Goal: Communication & Community: Share content

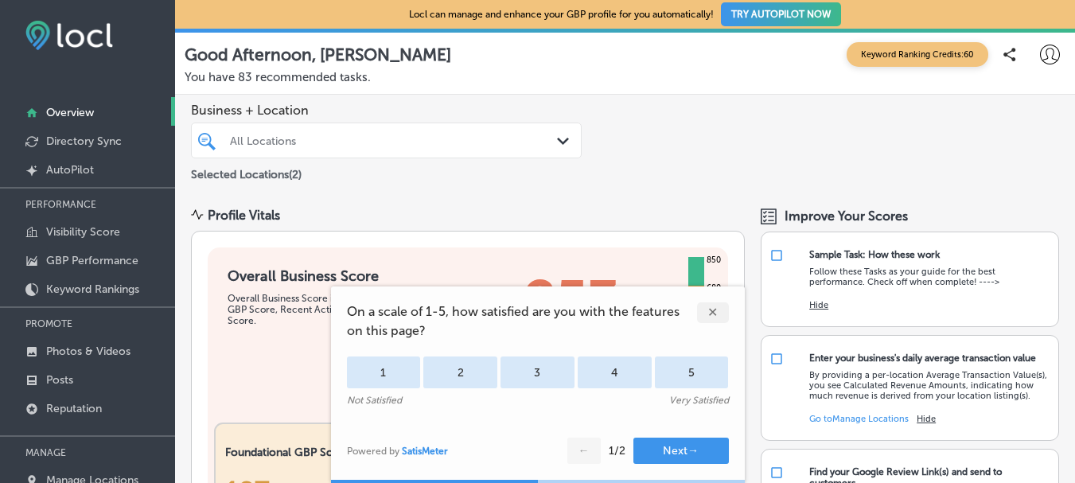
click at [715, 308] on div "✕" at bounding box center [713, 312] width 32 height 21
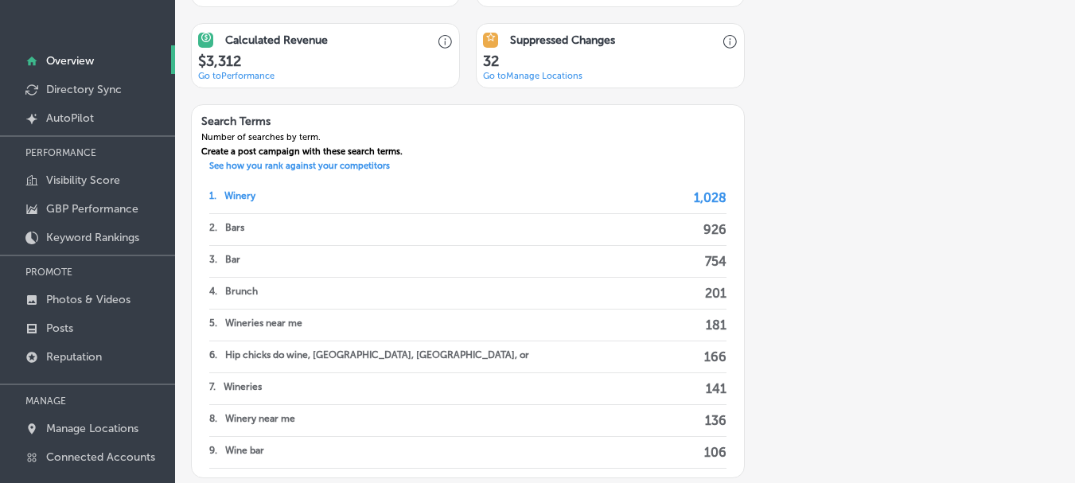
scroll to position [1232, 0]
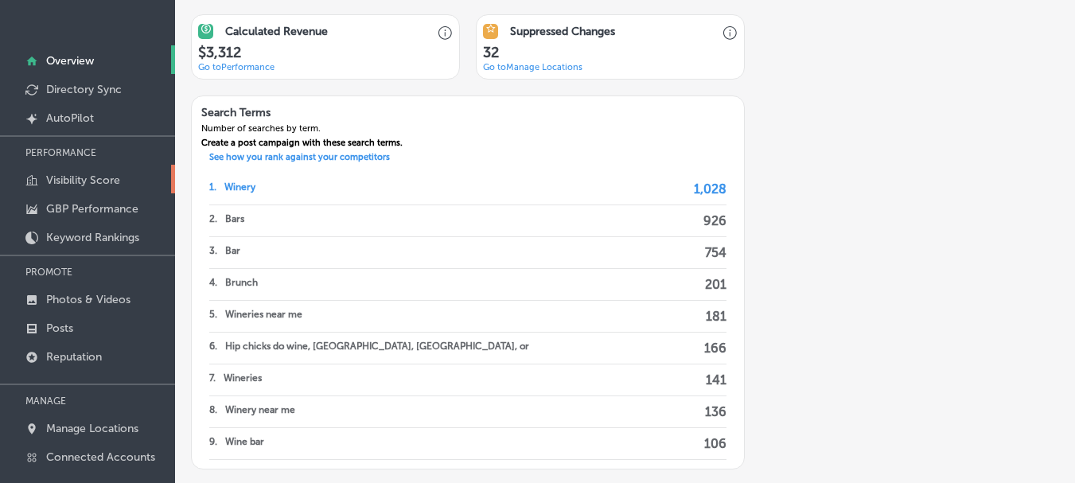
click at [99, 185] on p "Visibility Score" at bounding box center [83, 181] width 74 height 14
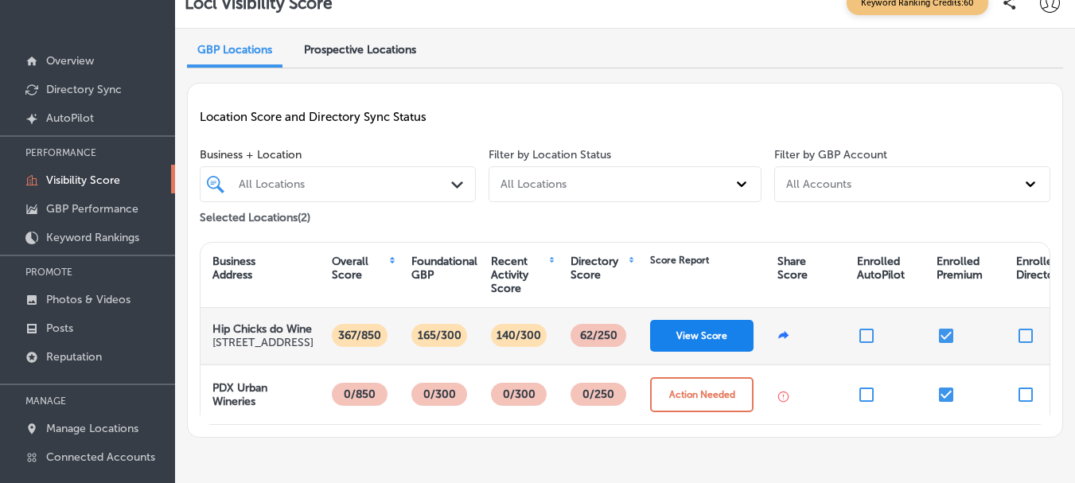
click at [699, 349] on button "View Score" at bounding box center [701, 336] width 103 height 32
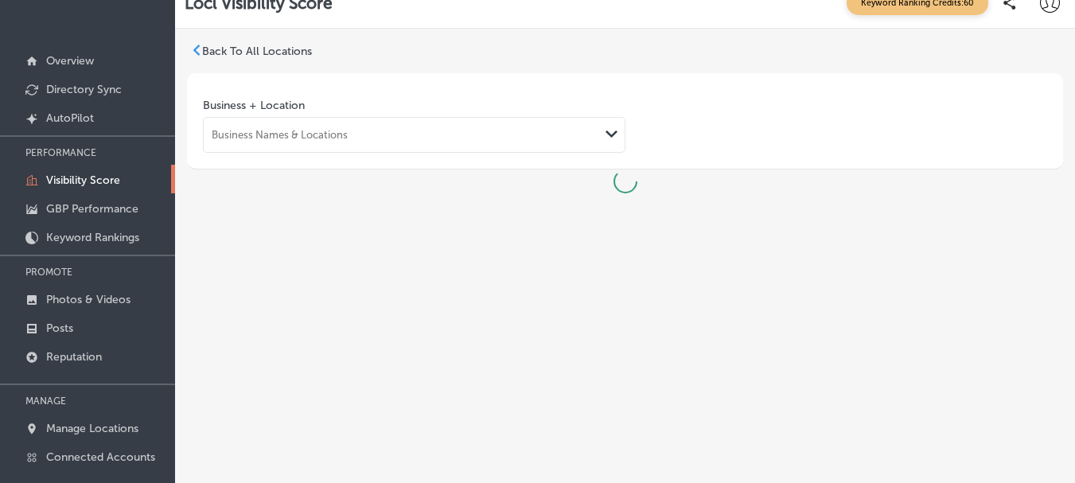
click at [603, 129] on div "Path Created with Sketch." at bounding box center [611, 134] width 25 height 25
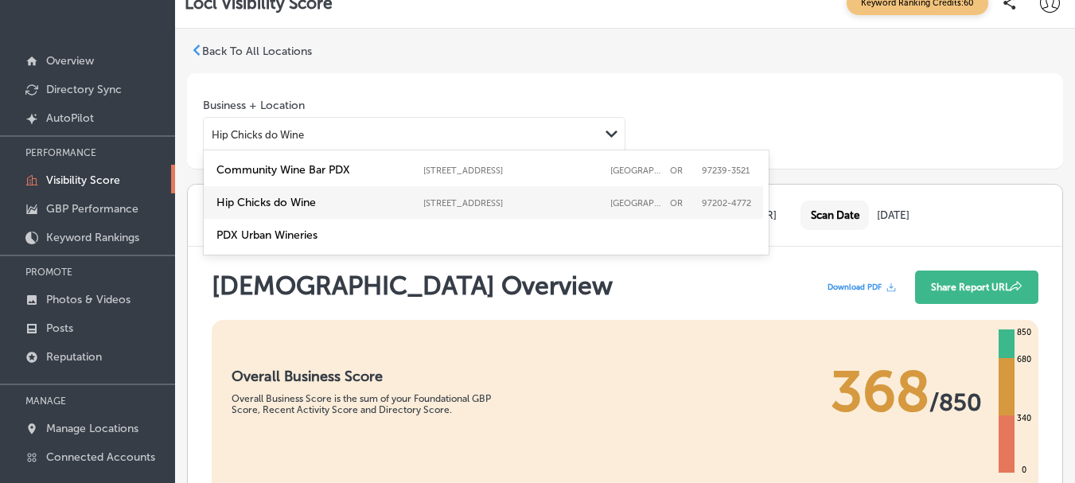
click at [250, 198] on label "Hip Chicks do Wine" at bounding box center [316, 203] width 199 height 14
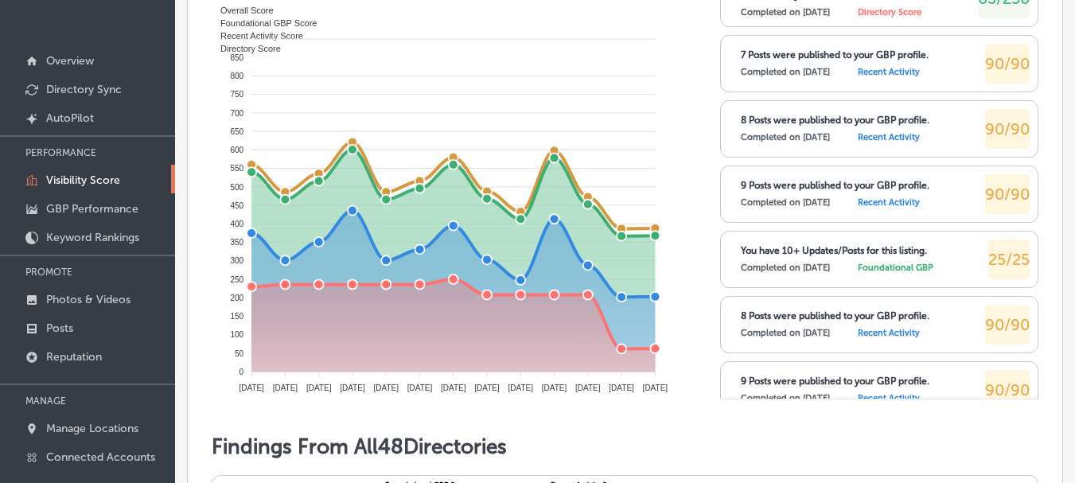
scroll to position [876, 0]
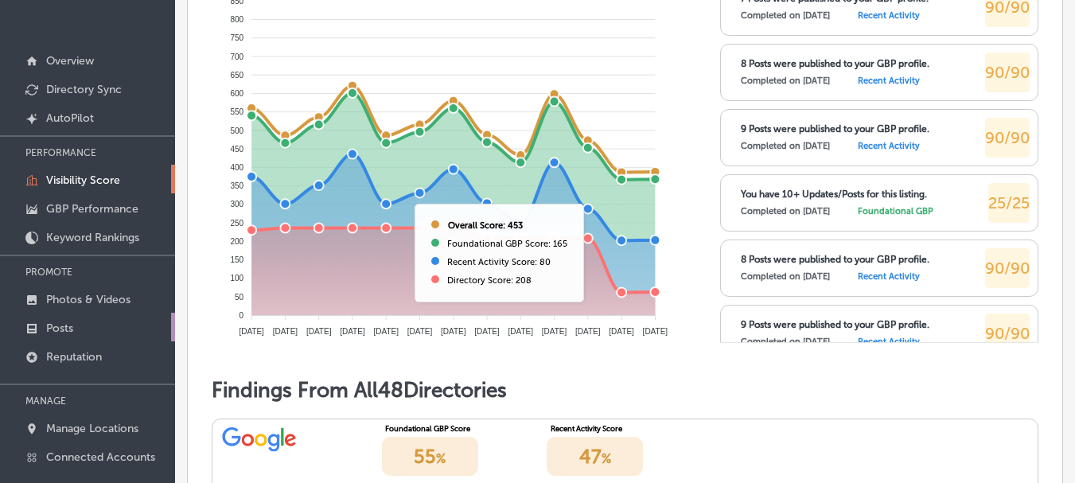
click at [59, 329] on p "Posts" at bounding box center [59, 329] width 27 height 14
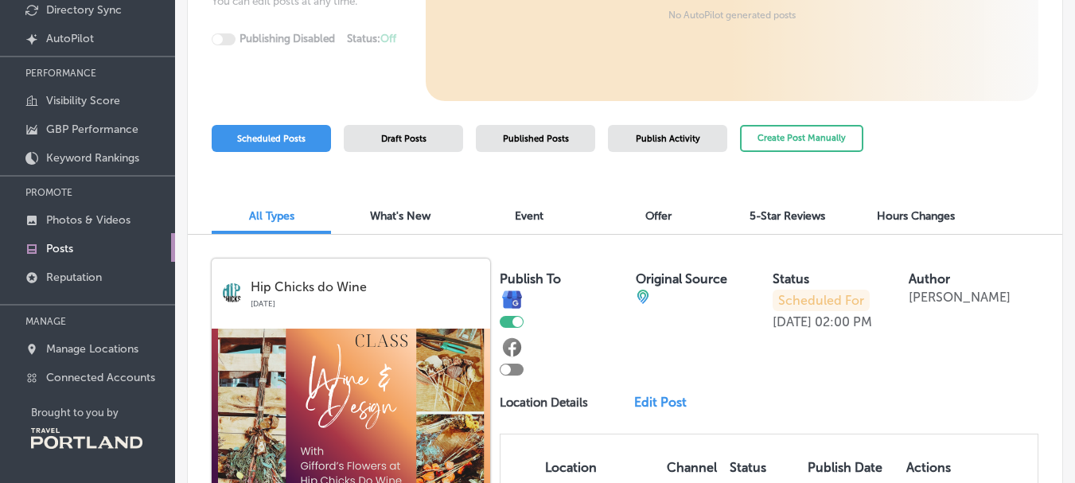
scroll to position [142, 0]
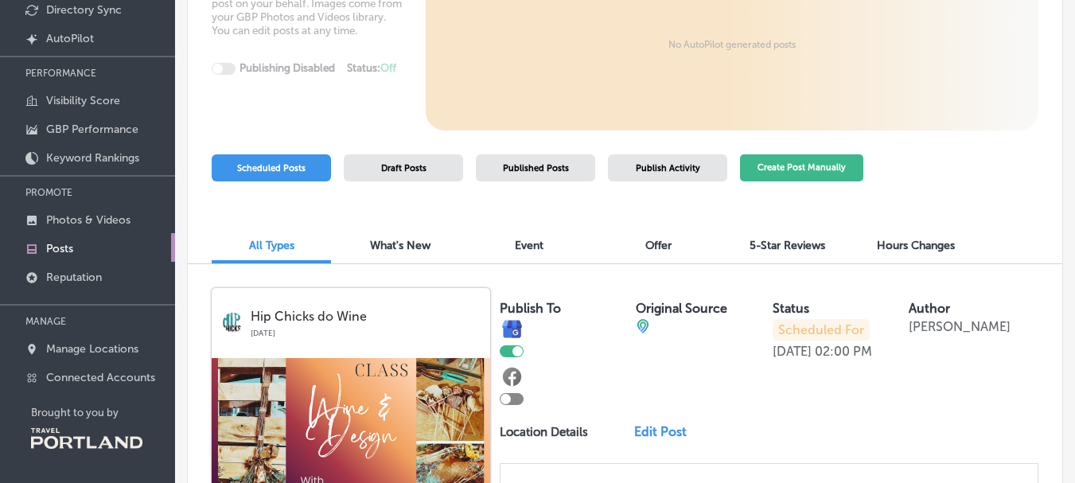
click at [798, 172] on button "Create Post Manually" at bounding box center [801, 168] width 123 height 28
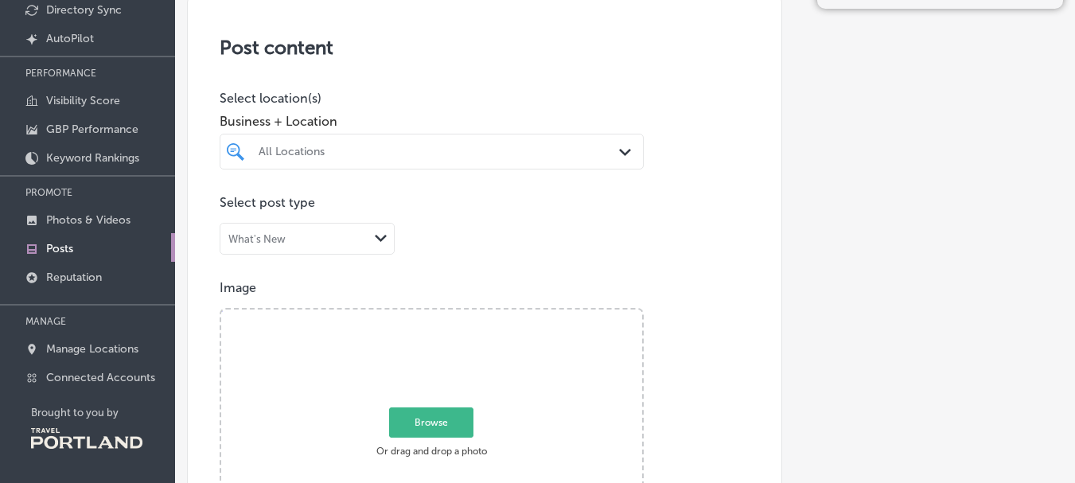
scroll to position [239, 0]
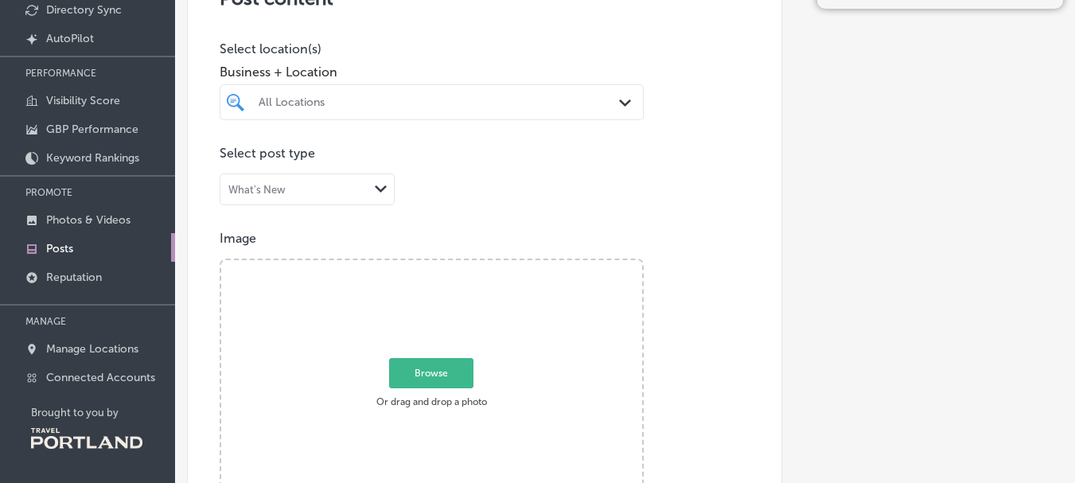
click at [327, 187] on div "What's New" at bounding box center [294, 188] width 148 height 15
click at [304, 244] on div "Event" at bounding box center [307, 244] width 174 height 24
click at [429, 369] on span "Browse" at bounding box center [431, 373] width 84 height 30
click at [429, 265] on input "Browse Or drag and drop a photo" at bounding box center [431, 262] width 421 height 5
type input "C:\fakepath\Copy of Frose [DATE] (2).jpg"
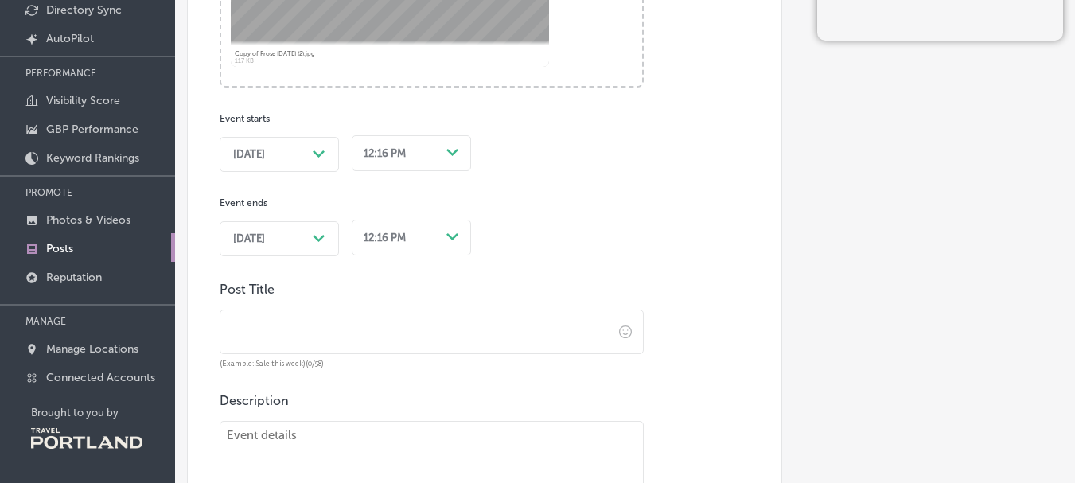
scroll to position [876, 0]
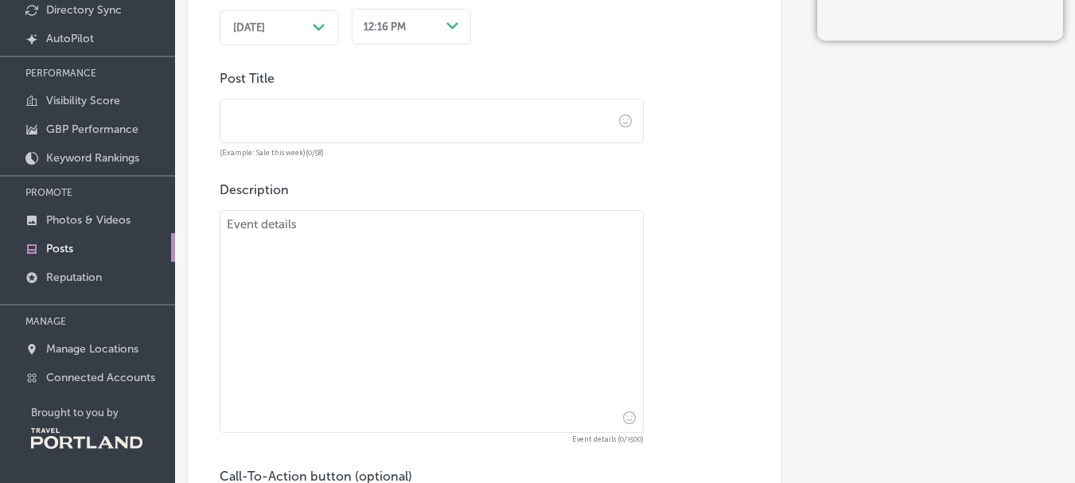
click at [315, 245] on textarea at bounding box center [432, 321] width 424 height 223
paste textarea "Kick off the weekend with a Wine Slushie and delicious seasonal small plates! E…"
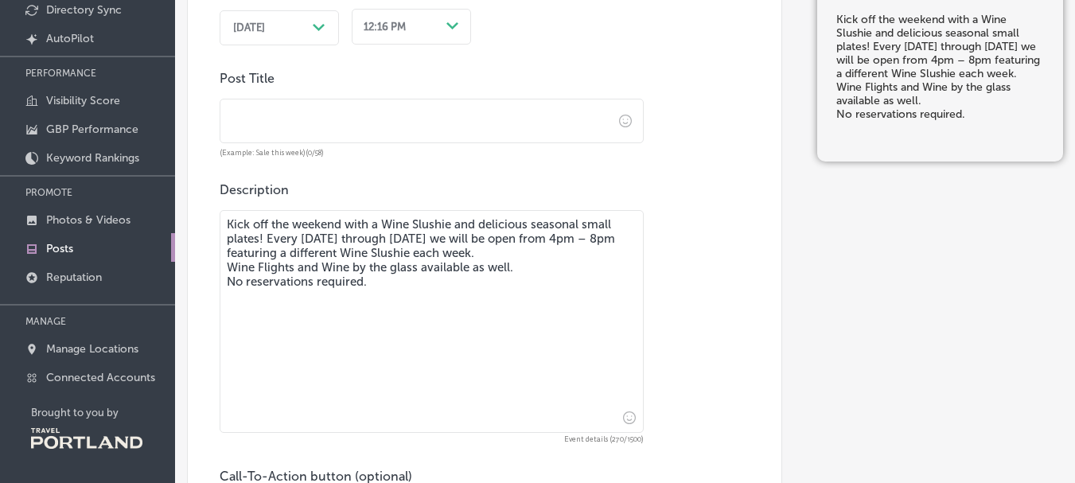
click at [314, 131] on input "text" at bounding box center [416, 122] width 392 height 44
click at [548, 260] on textarea "Kick off the weekend with a Wine Slushie and delicious seasonal small plates! E…" at bounding box center [432, 321] width 424 height 223
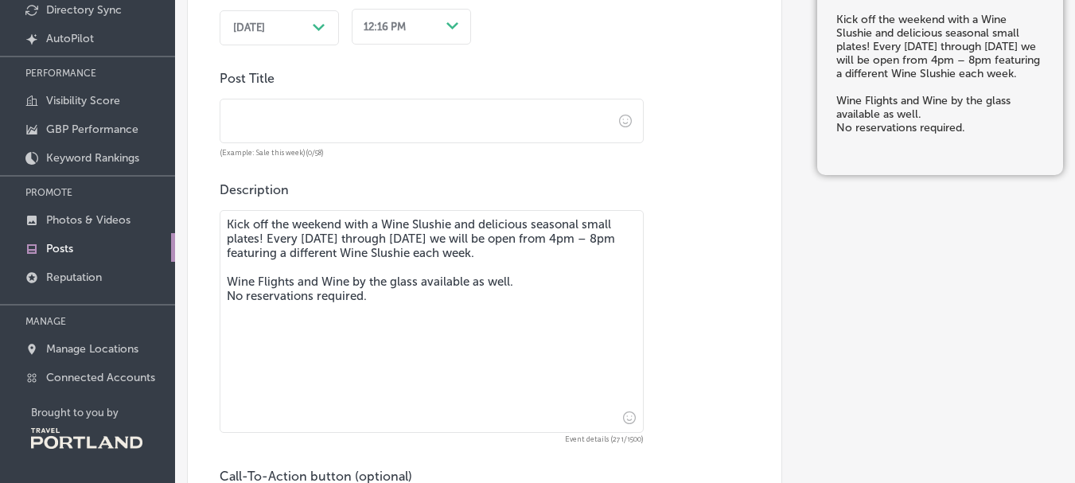
click at [537, 284] on textarea "Kick off the weekend with a Wine Slushie and delicious seasonal small plates! E…" at bounding box center [432, 321] width 424 height 223
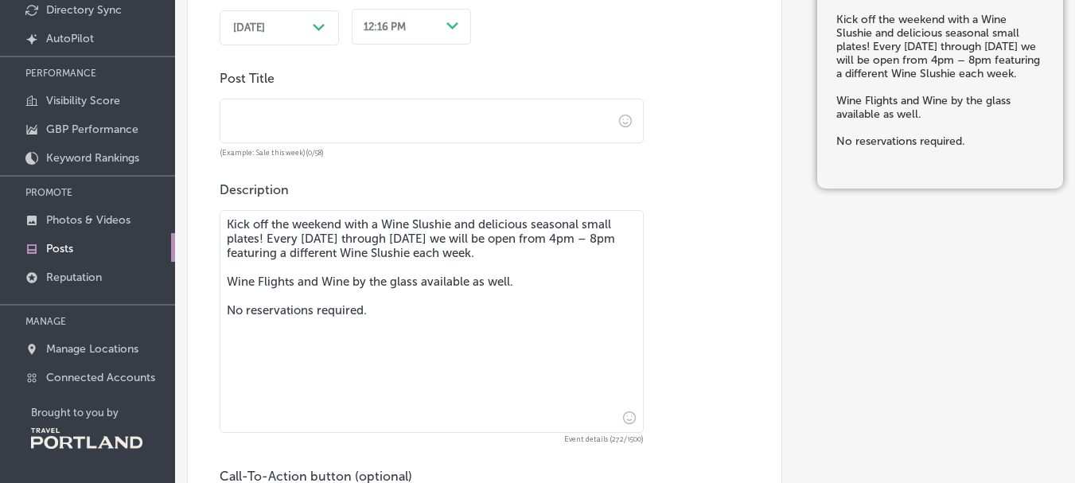
type textarea "Kick off the weekend with a Wine Slushie and delicious seasonal small plates! E…"
click at [334, 93] on div "Post Title (Example: Sale this week)(0/58)" at bounding box center [432, 114] width 424 height 87
click at [330, 113] on input "text" at bounding box center [416, 122] width 392 height 44
paste input "Frosé [DATE]!"
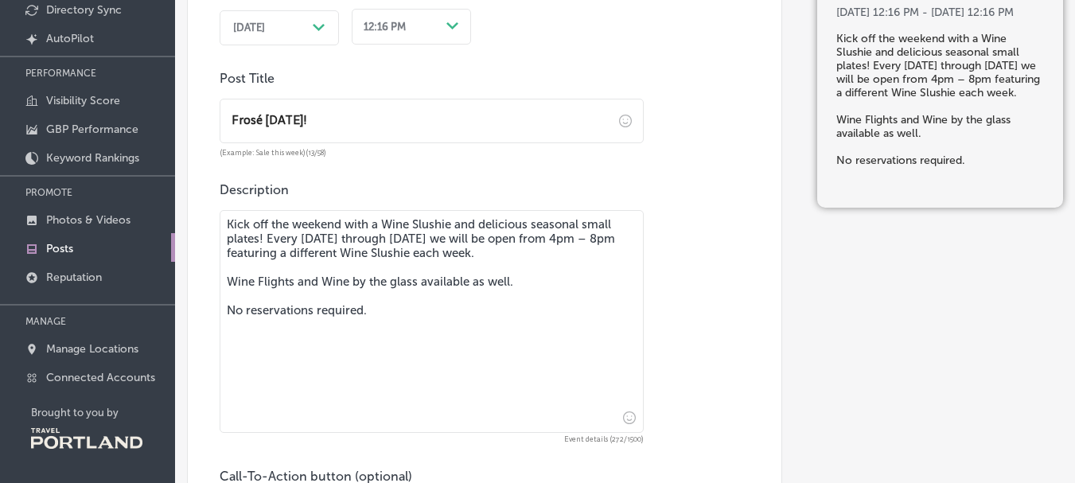
type input "Frosé [DATE]!"
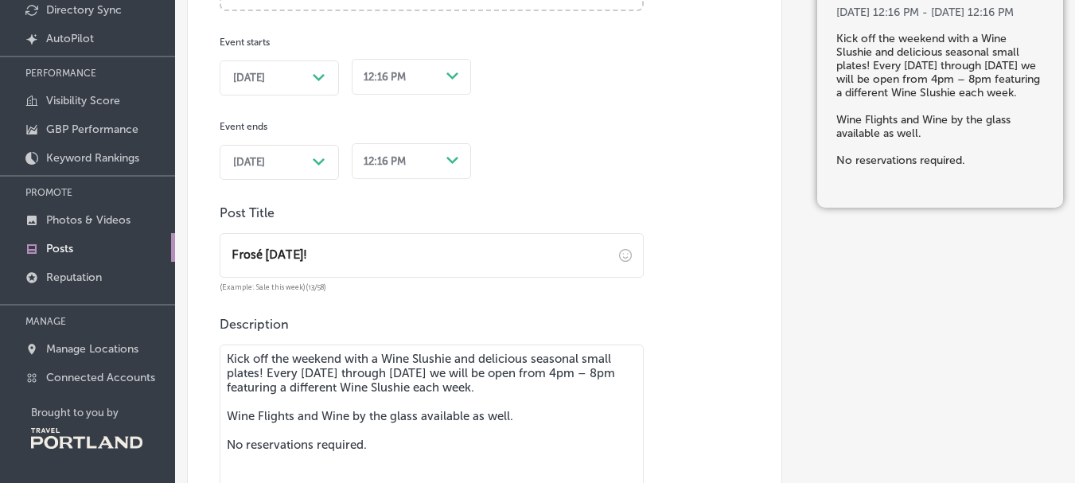
scroll to position [716, 0]
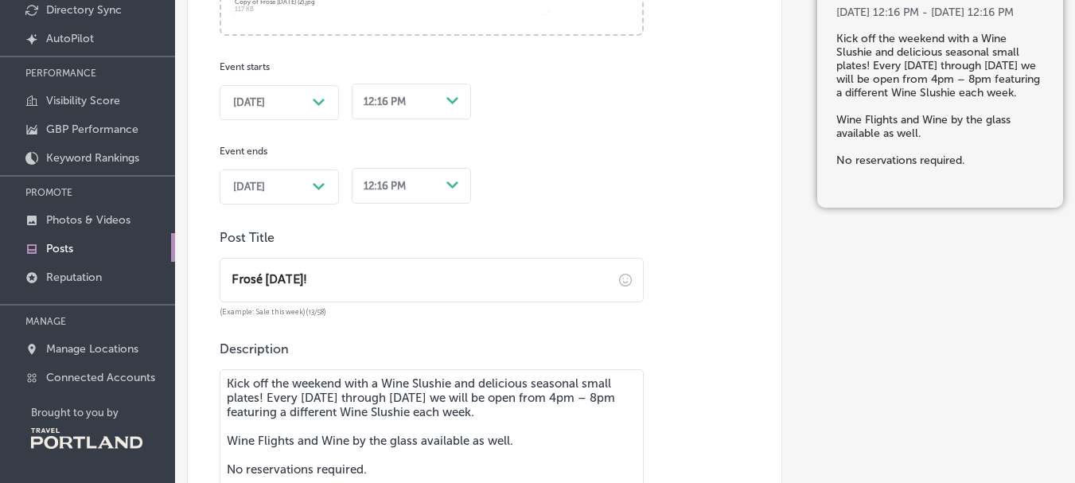
click at [316, 97] on div "Path Created with Sketch." at bounding box center [319, 102] width 13 height 13
click at [320, 181] on div "Path Created with Sketch." at bounding box center [319, 187] width 13 height 13
click at [446, 101] on div "Path Created with Sketch." at bounding box center [452, 100] width 25 height 25
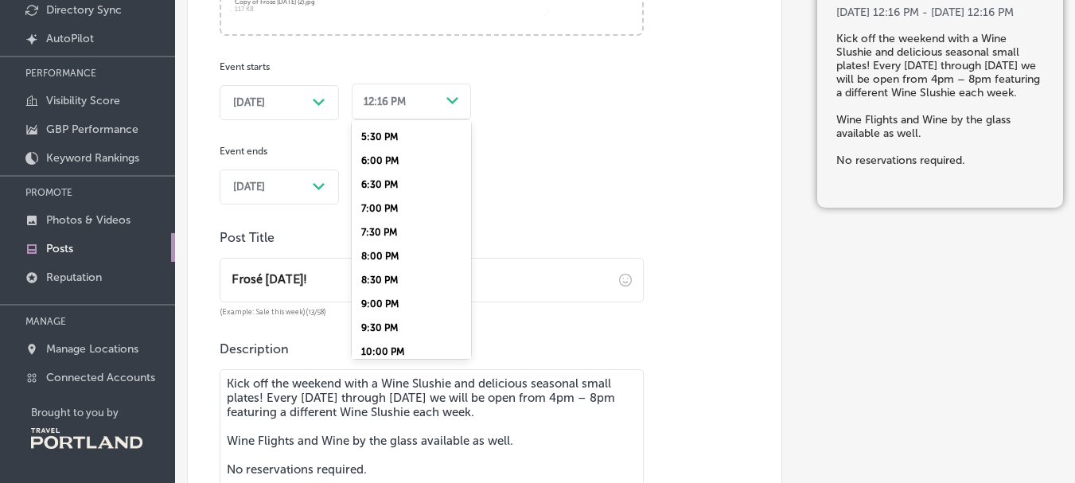
scroll to position [755, 0]
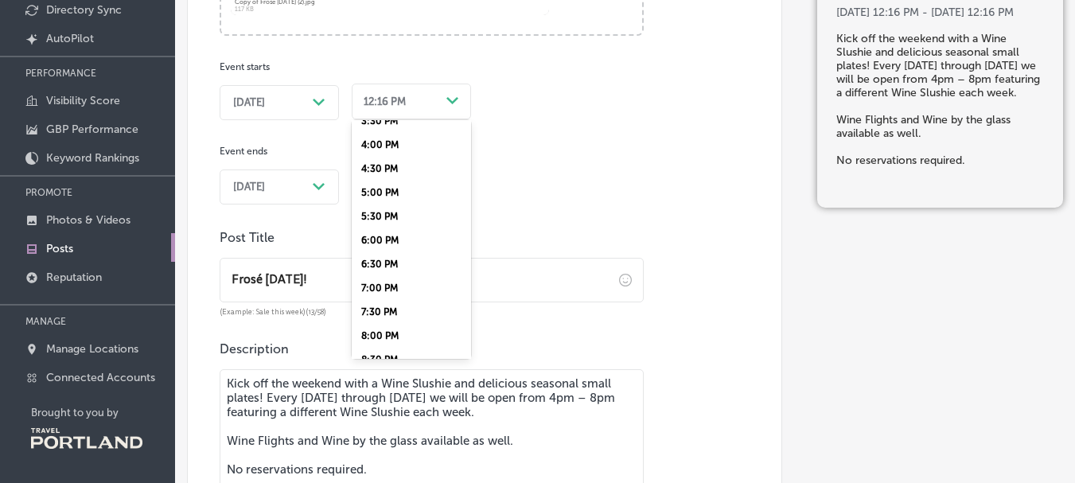
click at [408, 146] on div "4:00 PM" at bounding box center [411, 145] width 119 height 24
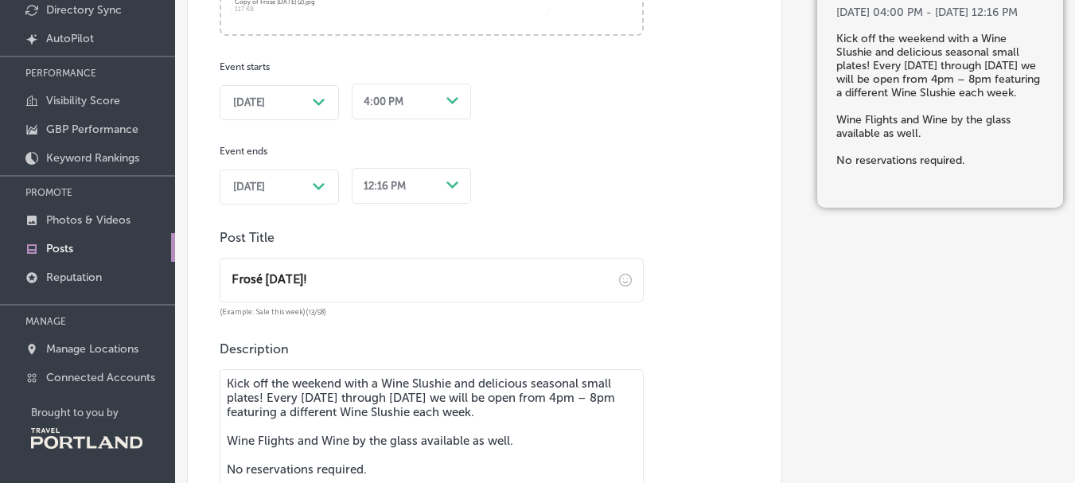
click at [409, 184] on div "12:16 PM" at bounding box center [398, 185] width 83 height 21
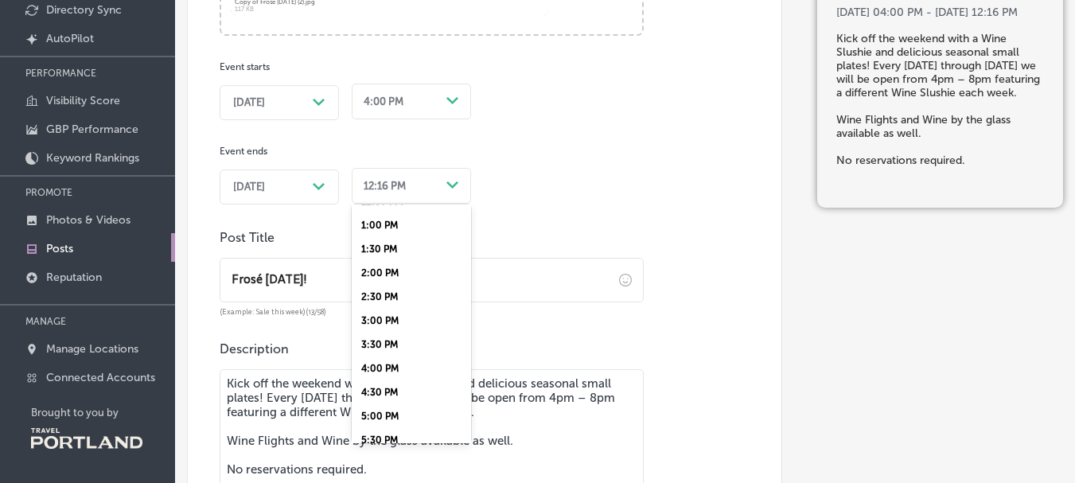
scroll to position [914, 0]
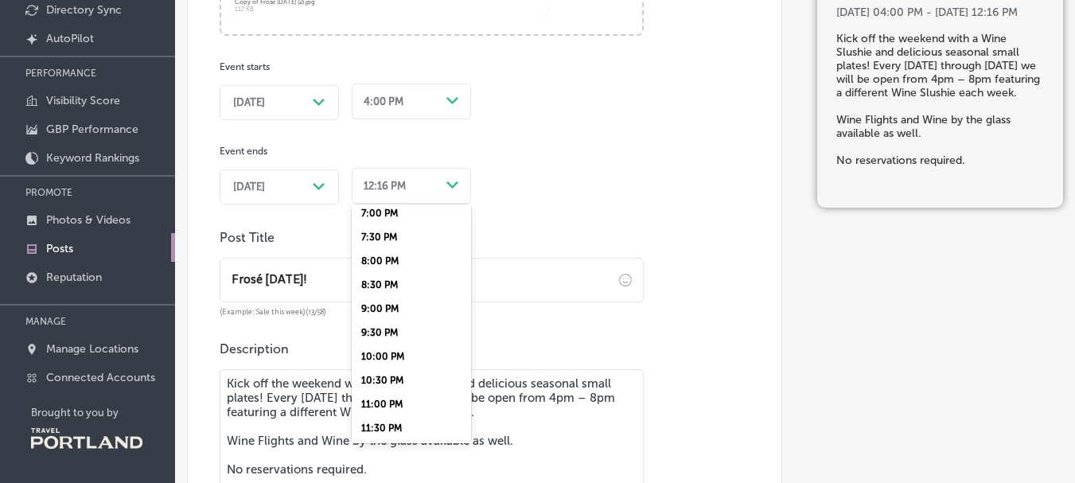
click at [371, 264] on div "8:00 PM" at bounding box center [411, 261] width 119 height 24
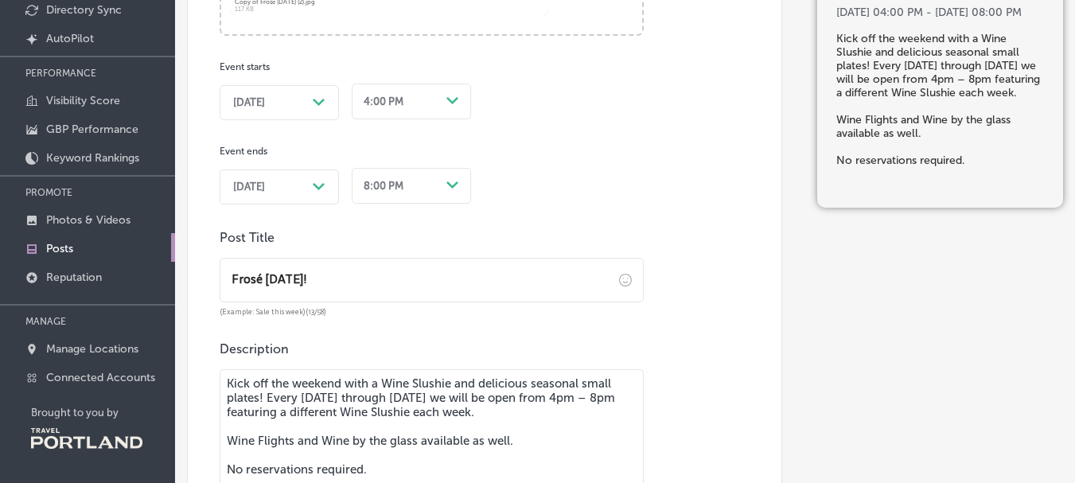
click at [604, 213] on div "Post content Select location(s) Business + Location All Locations Path Created …" at bounding box center [484, 106] width 595 height 1286
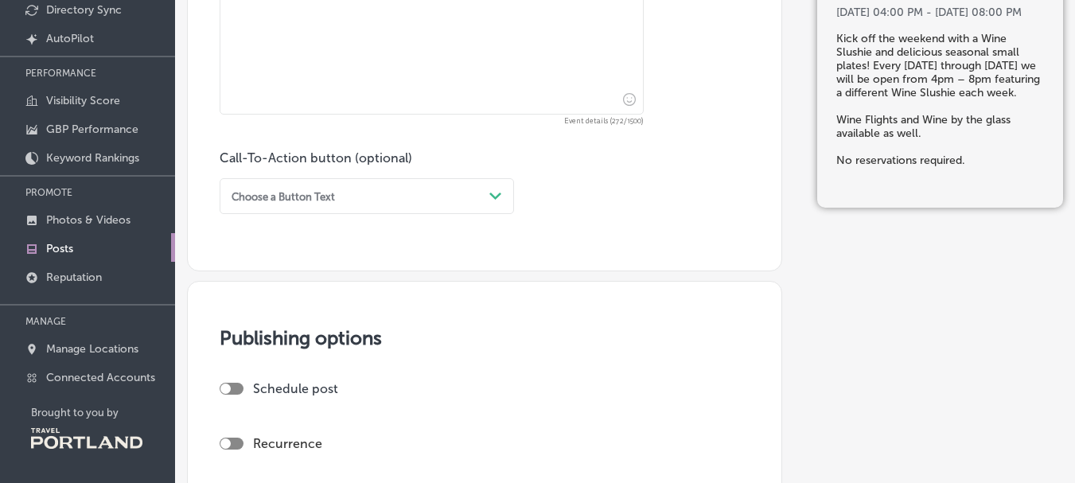
scroll to position [1274, 0]
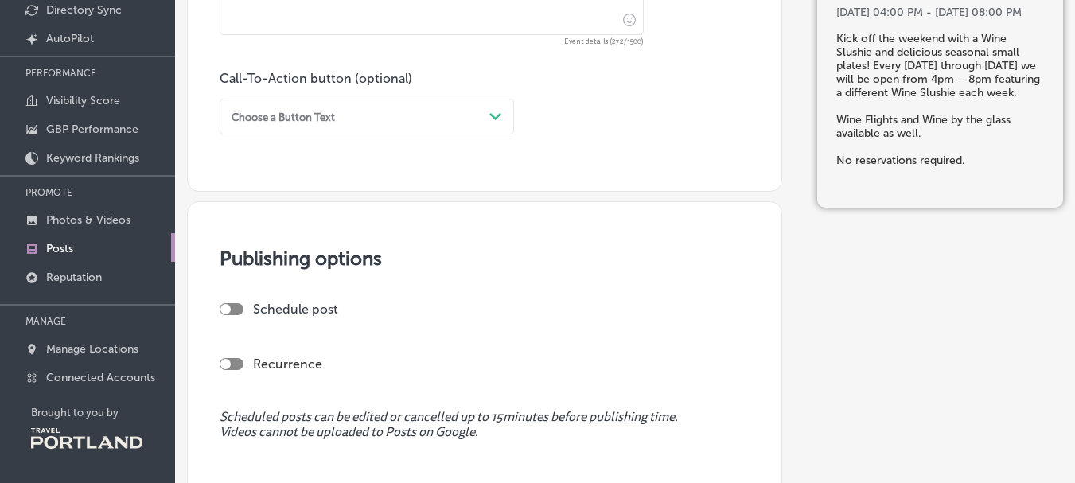
click at [499, 114] on polygon at bounding box center [496, 116] width 12 height 7
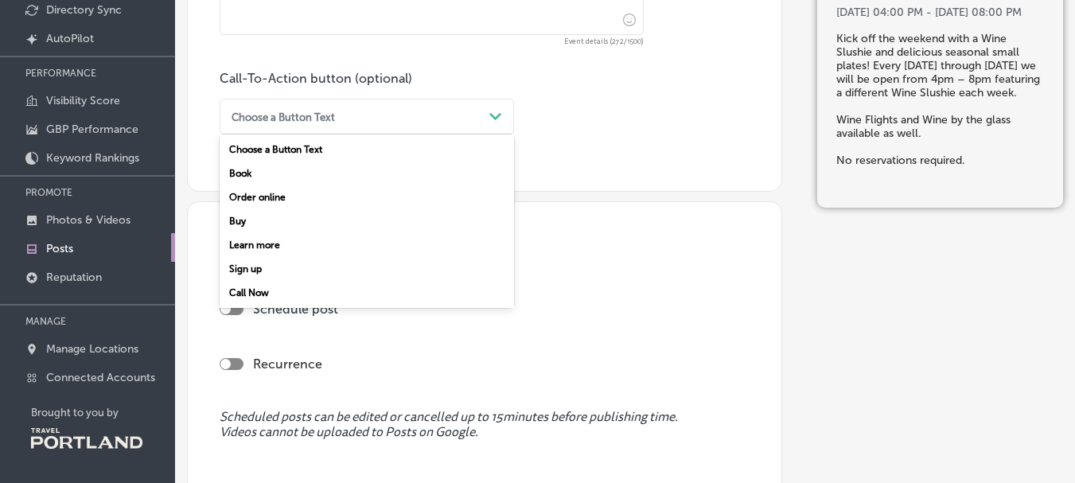
click at [569, 111] on div "Call-To-Action button (optional) option Choose a Button Text focused, 1 of 7. 7…" at bounding box center [485, 103] width 530 height 64
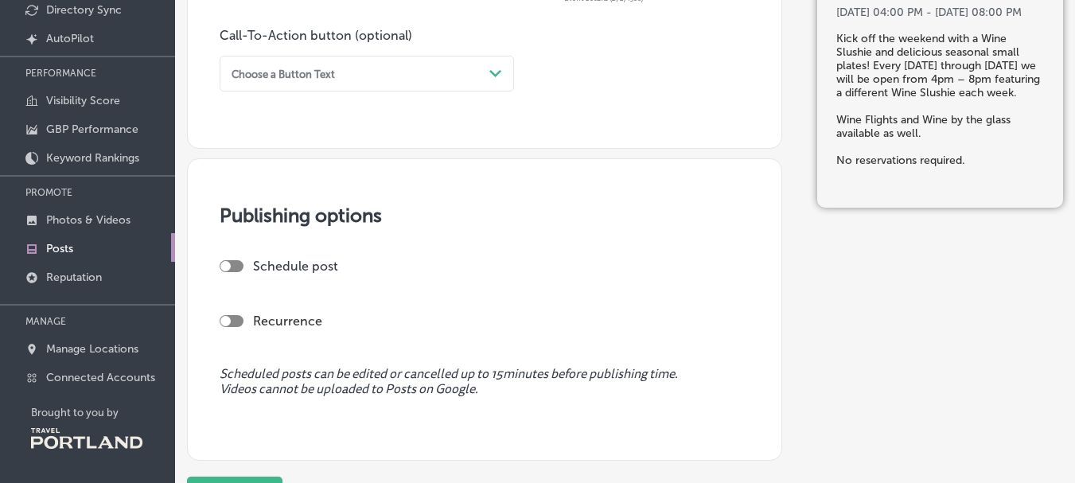
scroll to position [1353, 0]
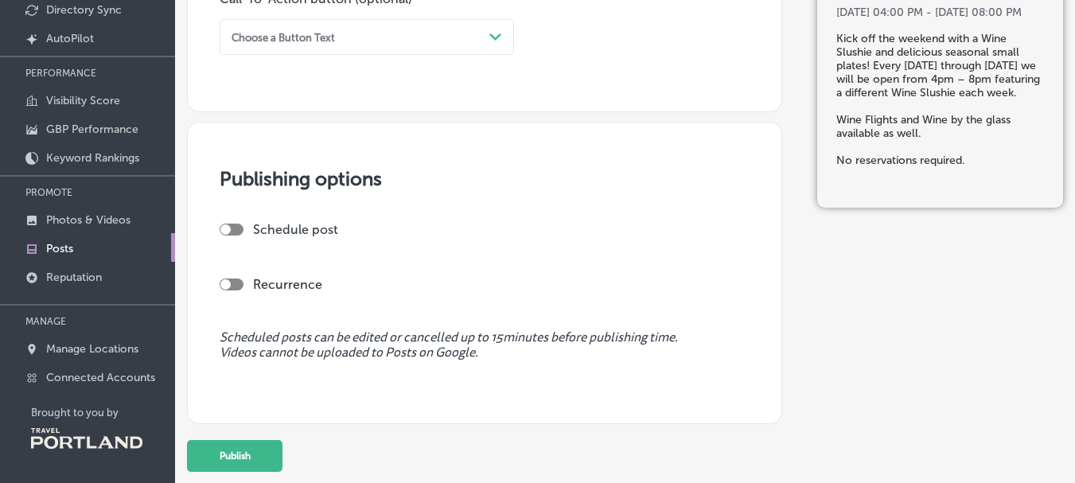
click at [236, 232] on div at bounding box center [232, 230] width 24 height 12
checkbox input "true"
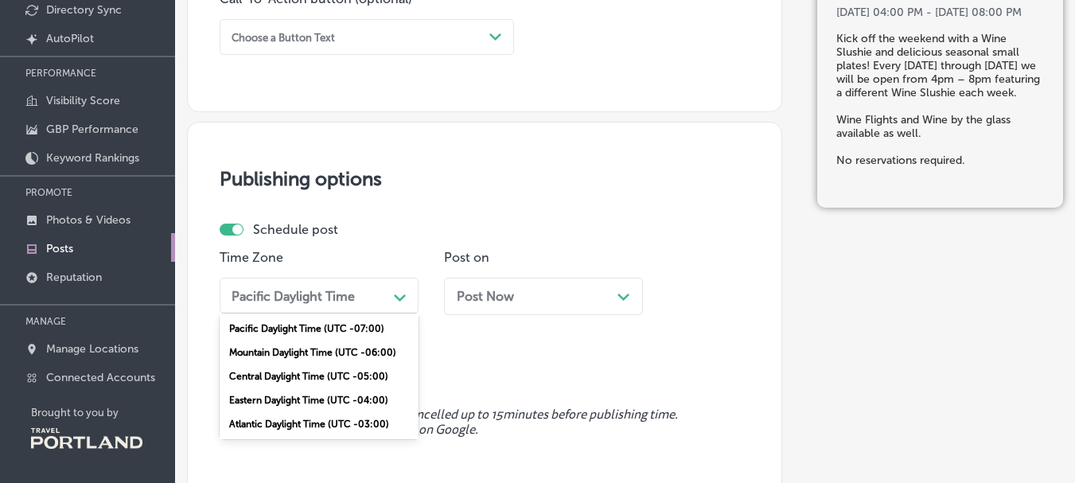
click at [392, 297] on div "Path Created with Sketch." at bounding box center [400, 295] width 25 height 25
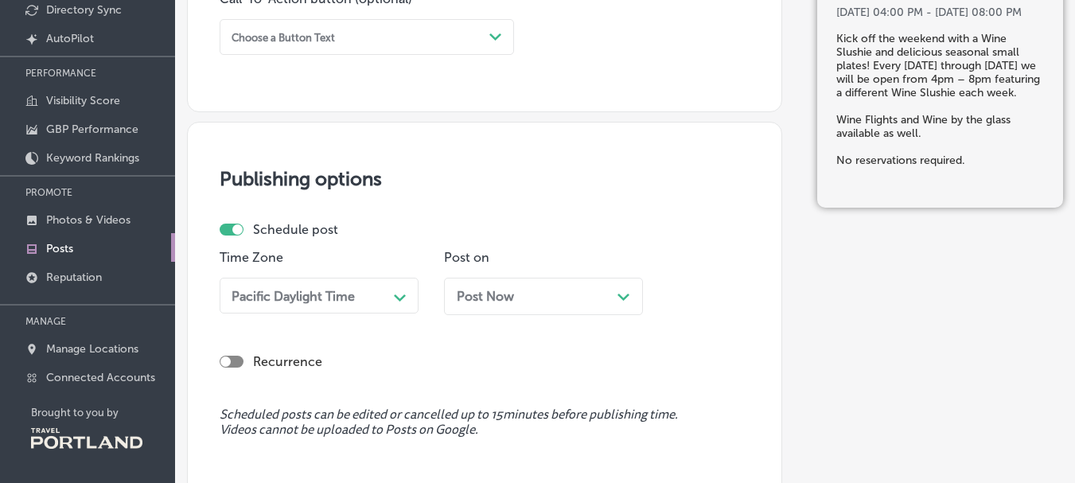
click at [401, 220] on div "Publishing options Schedule post Time Zone Pacific Daylight Time Path Created w…" at bounding box center [484, 312] width 595 height 380
click at [555, 294] on div "Post Now Path Created with Sketch." at bounding box center [544, 296] width 174 height 15
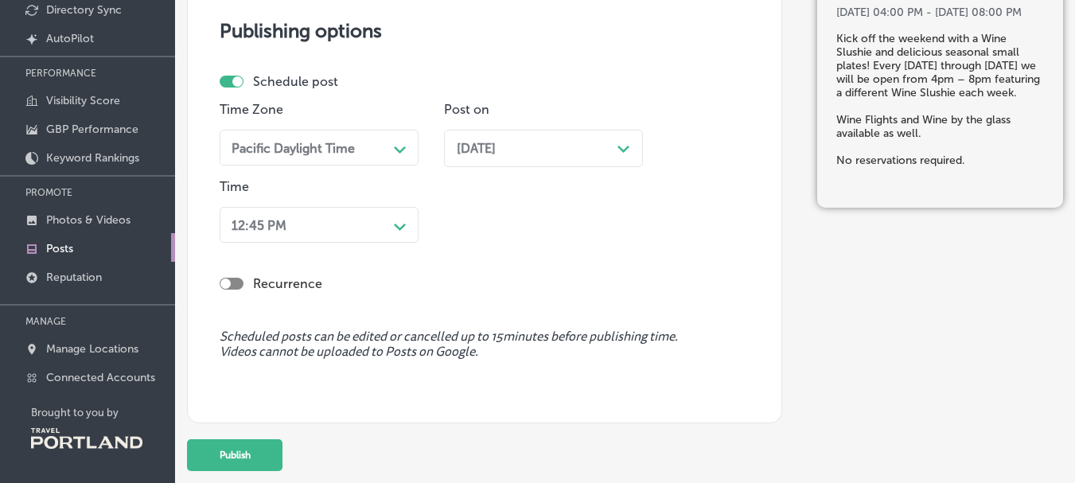
scroll to position [1512, 0]
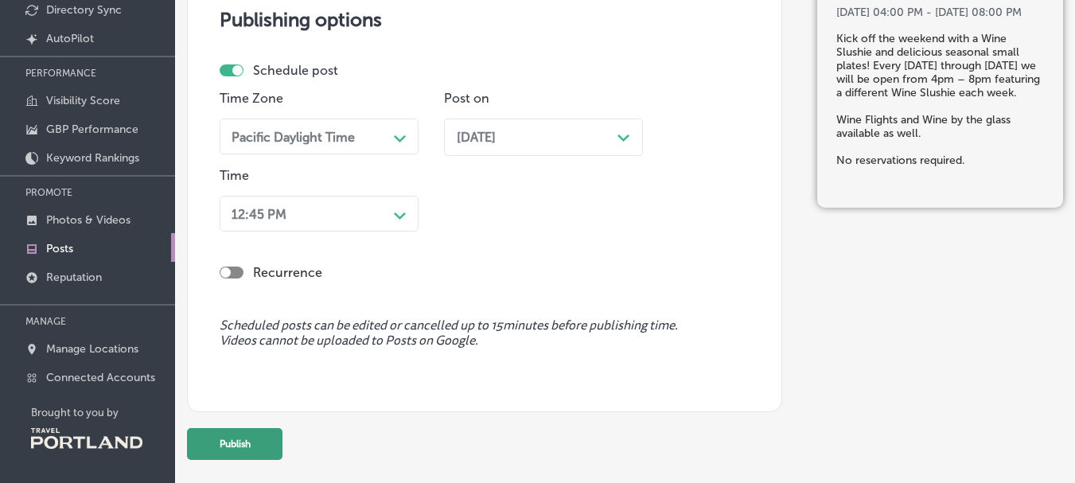
click at [240, 443] on button "Publish" at bounding box center [235, 444] width 96 height 32
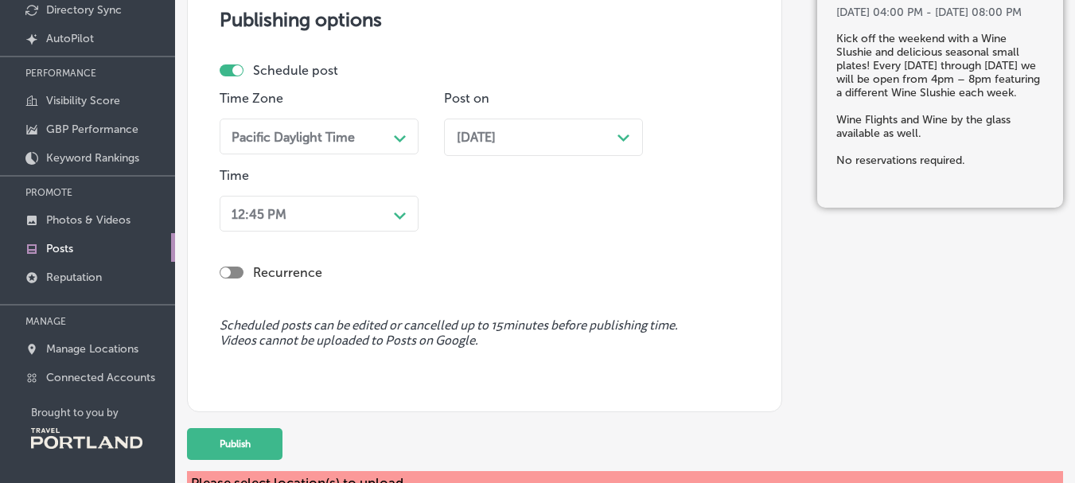
click at [593, 135] on div "[DATE] Path Created with Sketch." at bounding box center [544, 137] width 174 height 15
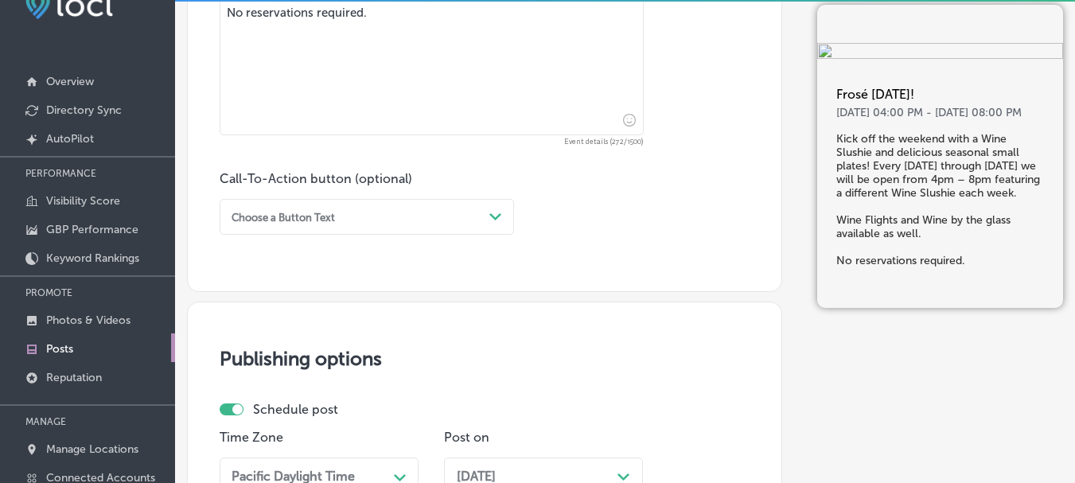
scroll to position [25, 0]
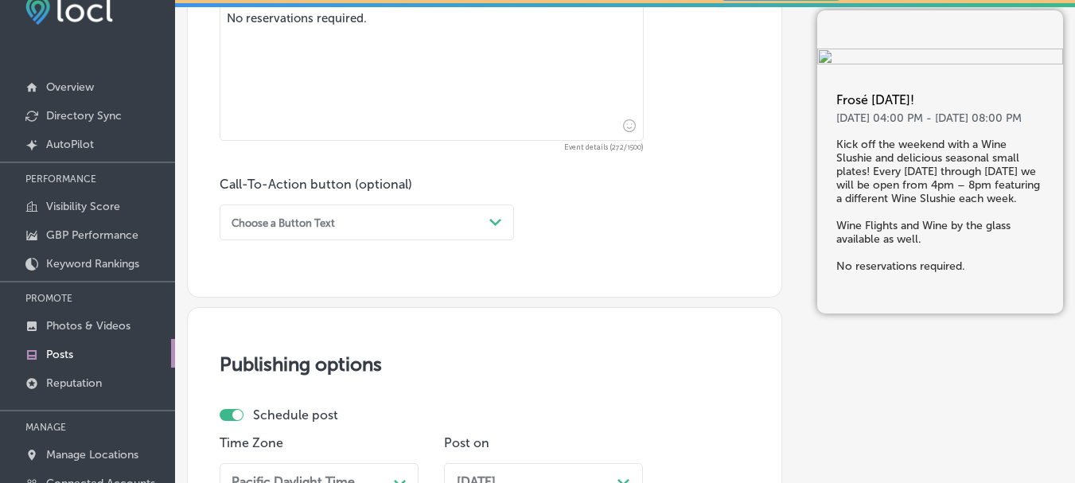
click at [500, 471] on div "[DATE] Path Created with Sketch." at bounding box center [543, 481] width 199 height 37
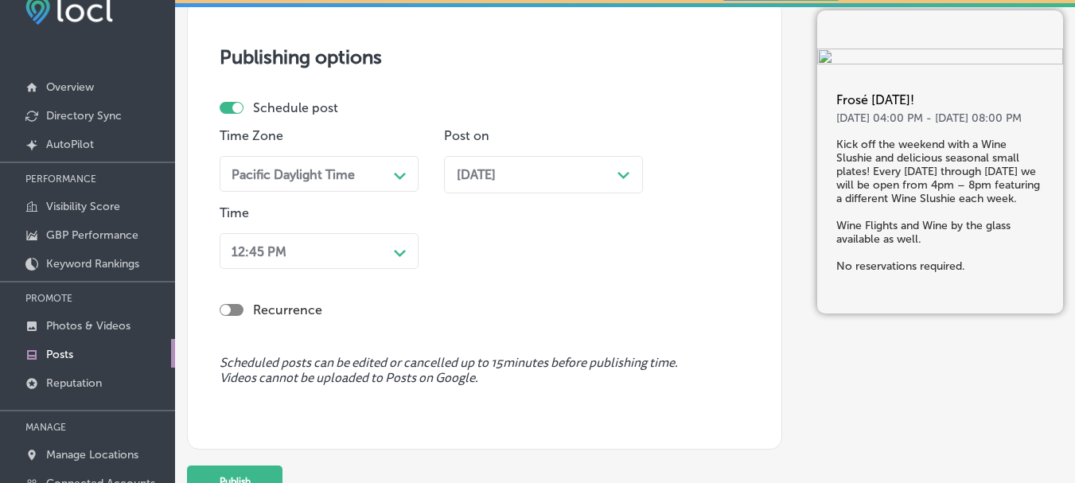
scroll to position [1607, 0]
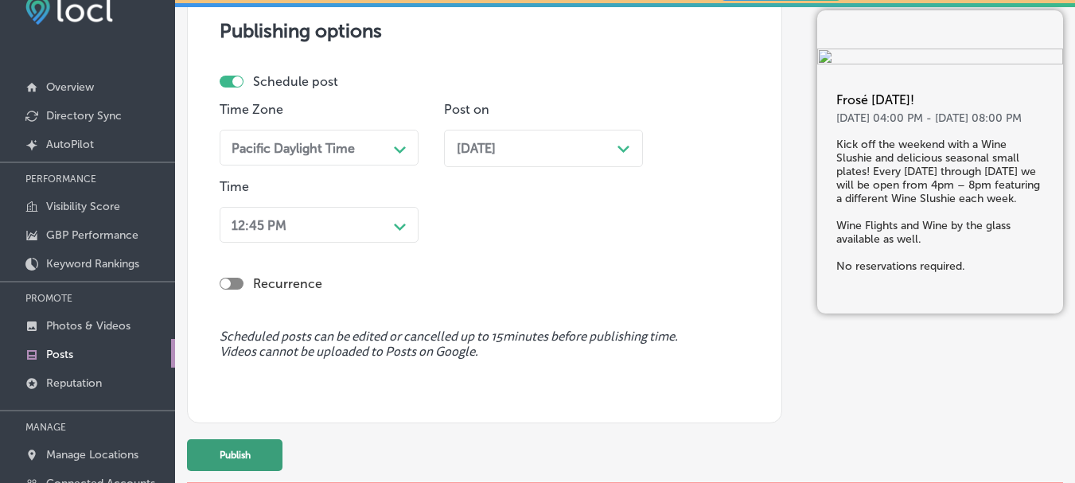
click at [213, 458] on button "Publish" at bounding box center [235, 455] width 96 height 32
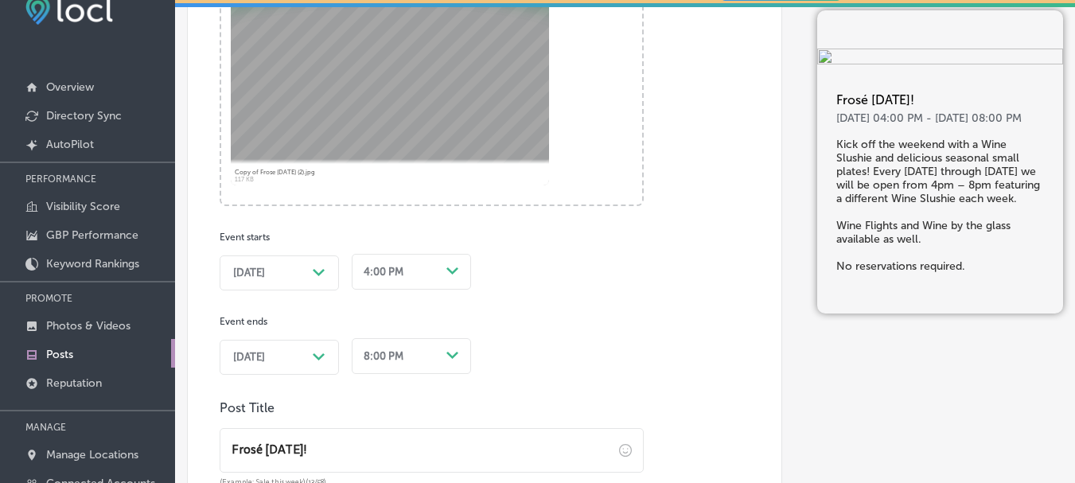
scroll to position [0, 0]
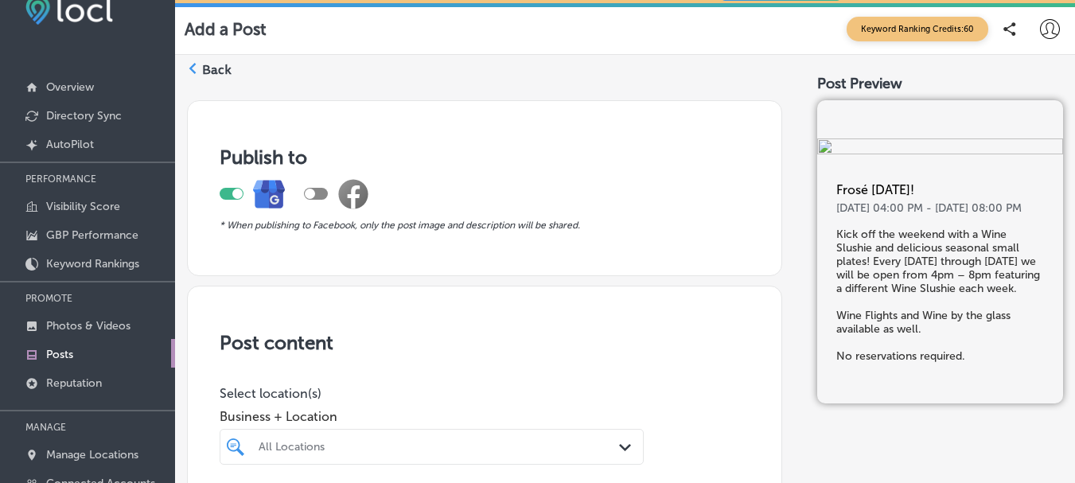
click at [195, 69] on icon at bounding box center [192, 68] width 11 height 11
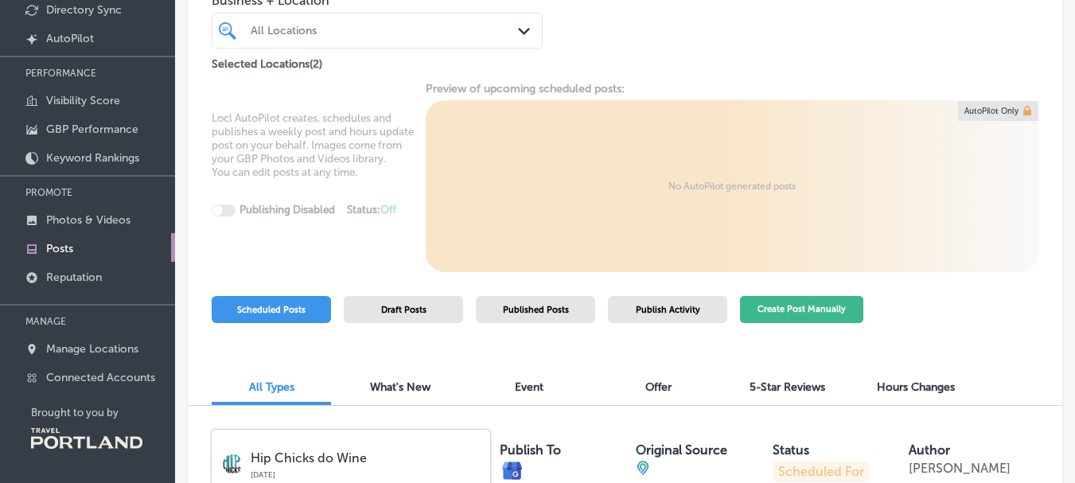
click at [798, 306] on button "Create Post Manually" at bounding box center [801, 310] width 123 height 28
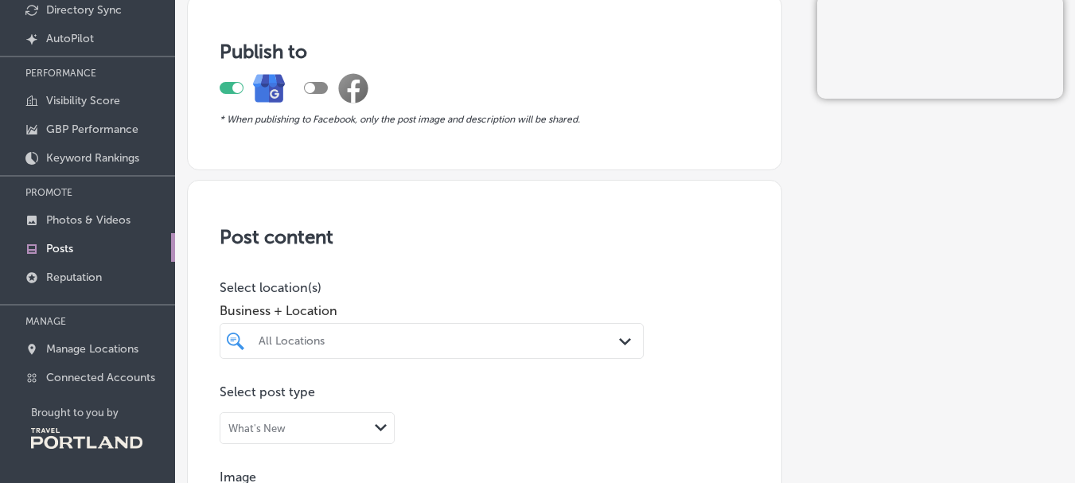
click at [358, 339] on div "All Locations" at bounding box center [440, 341] width 362 height 14
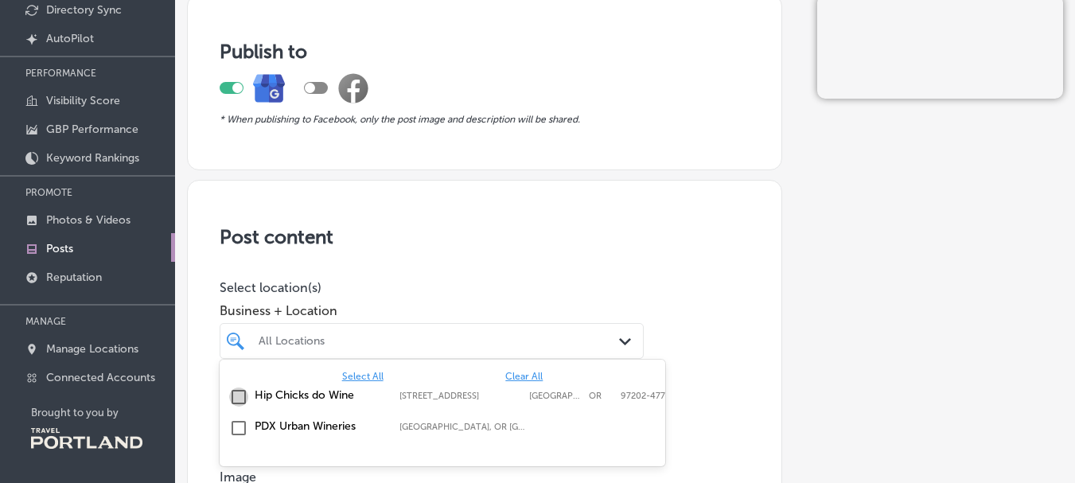
click at [232, 392] on input "checkbox" at bounding box center [238, 397] width 19 height 19
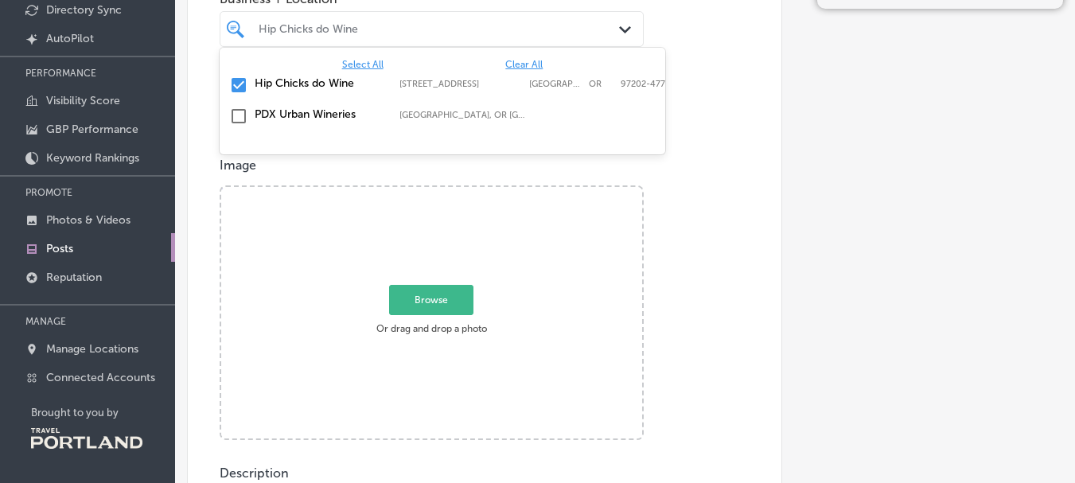
scroll to position [318, 0]
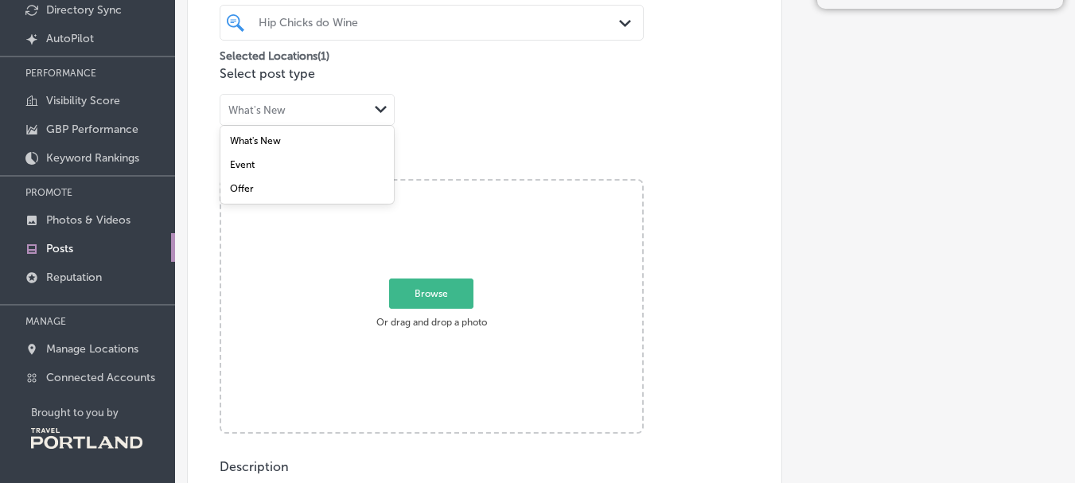
click at [361, 107] on div "What's New" at bounding box center [294, 109] width 148 height 15
click at [303, 168] on div "Event" at bounding box center [307, 165] width 174 height 24
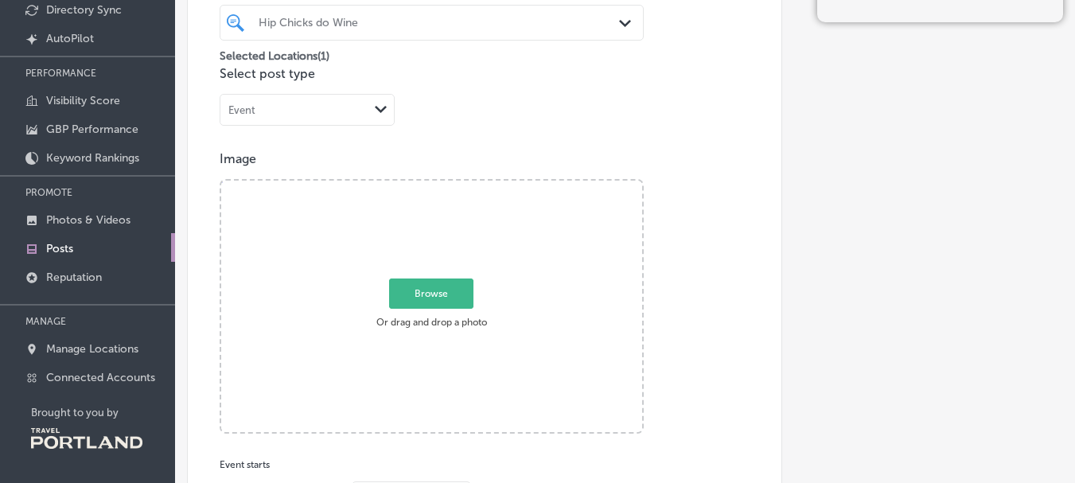
click at [429, 296] on span "Browse" at bounding box center [431, 294] width 84 height 30
click at [429, 185] on input "Browse Or drag and drop a photo" at bounding box center [431, 183] width 421 height 5
type input "C:\fakepath\Copy of Frose [DATE] (2).jpg"
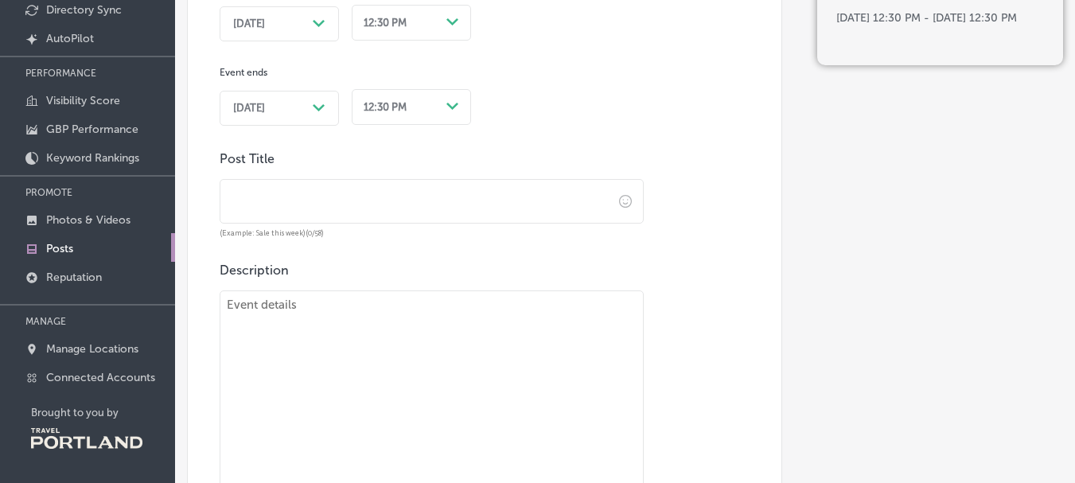
scroll to position [796, 0]
click at [310, 19] on div "[DATE] Path Created with Sketch." at bounding box center [279, 23] width 92 height 13
click at [312, 107] on div "[DATE] Path Created with Sketch." at bounding box center [279, 107] width 92 height 13
click at [432, 18] on div "12:30 PM" at bounding box center [398, 21] width 83 height 21
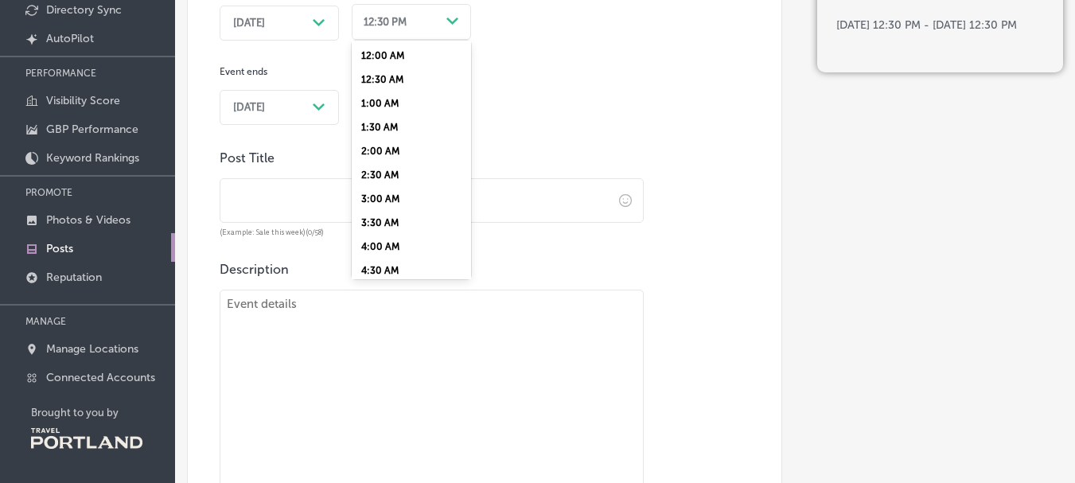
scroll to position [716, 0]
click at [404, 104] on div "4:00 PM" at bounding box center [411, 104] width 119 height 24
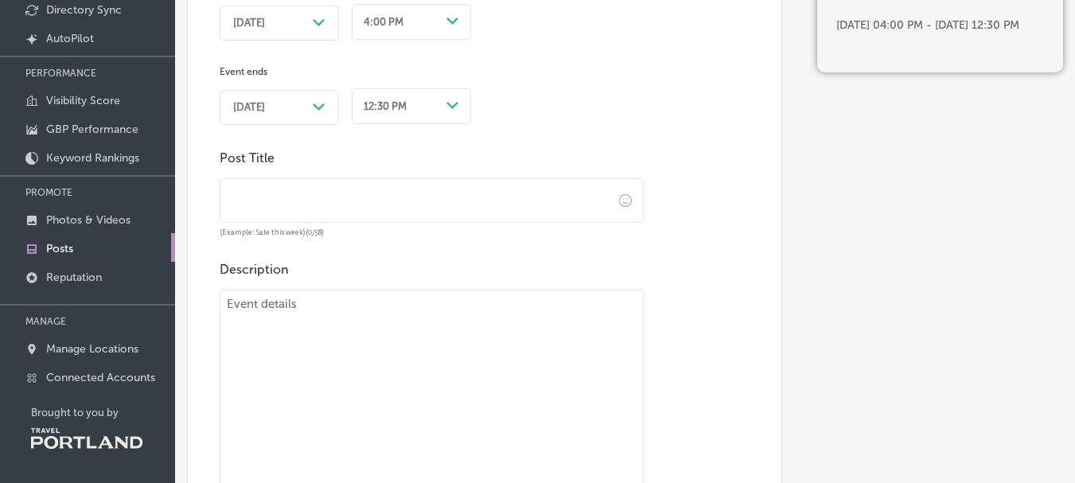
click at [404, 104] on div "12:30 PM" at bounding box center [385, 106] width 43 height 12
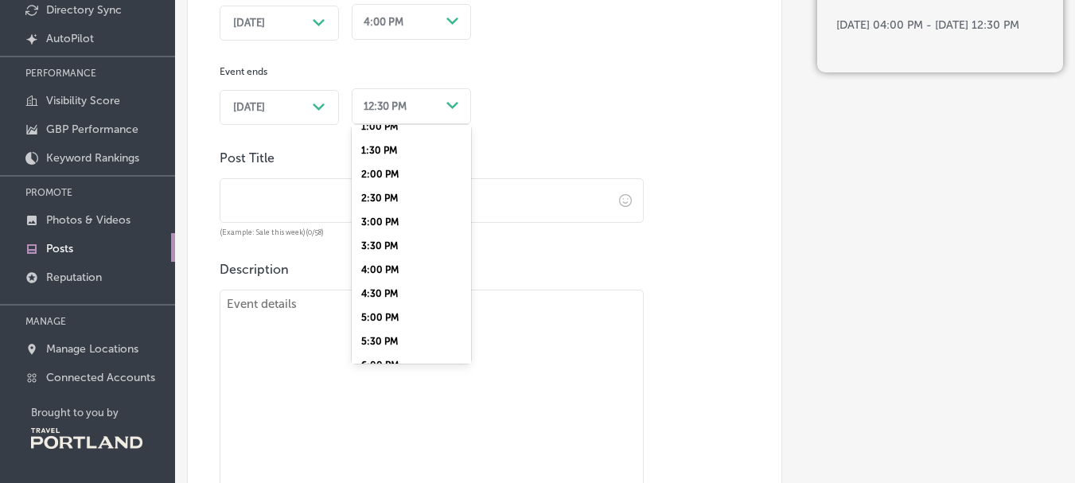
scroll to position [796, 0]
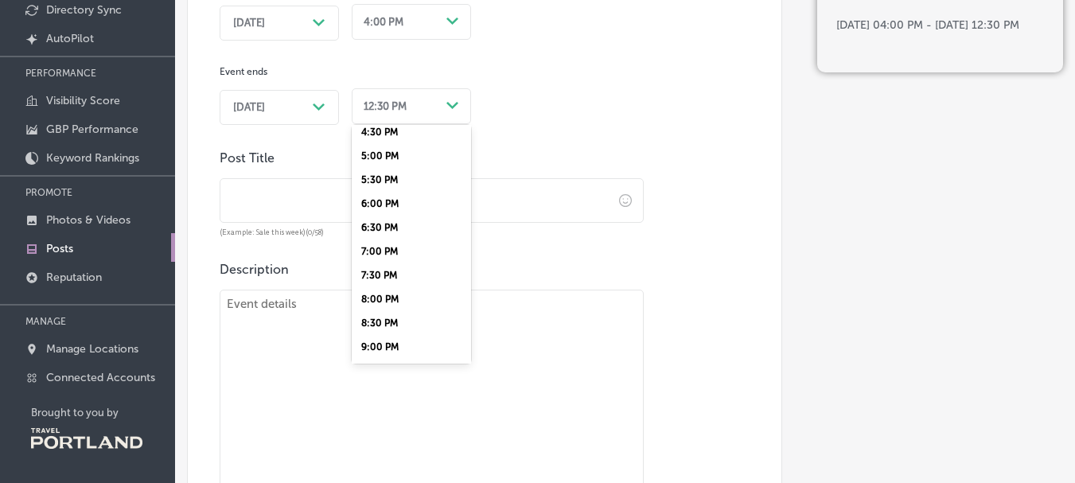
click at [379, 303] on div "8:00 PM" at bounding box center [411, 299] width 119 height 24
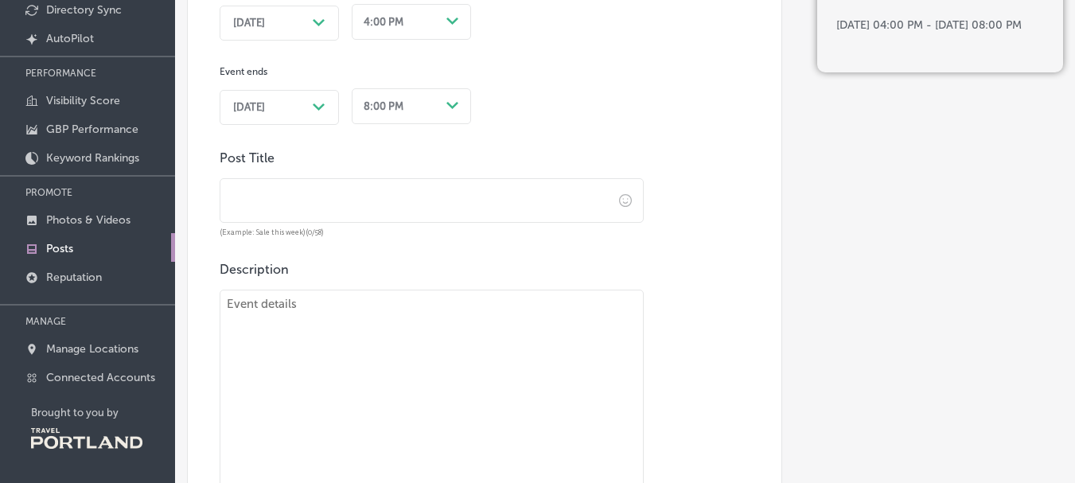
click at [288, 195] on input "text" at bounding box center [416, 201] width 392 height 44
paste input "Frosé [DATE]!"
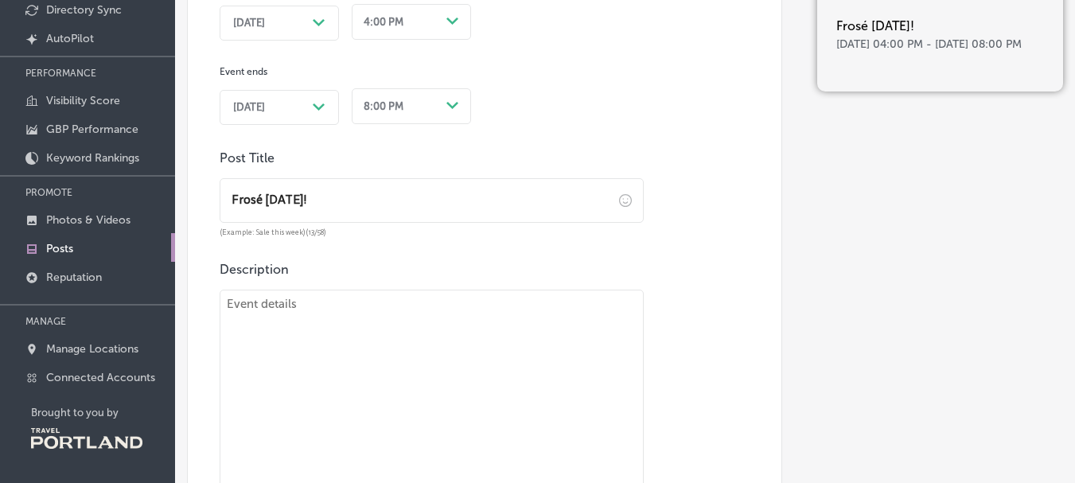
type input "Frosé [DATE]!"
click at [380, 335] on textarea at bounding box center [432, 401] width 424 height 223
paste textarea "Kick off the weekend with a Wine Slushie and delicious seasonal small plates! E…"
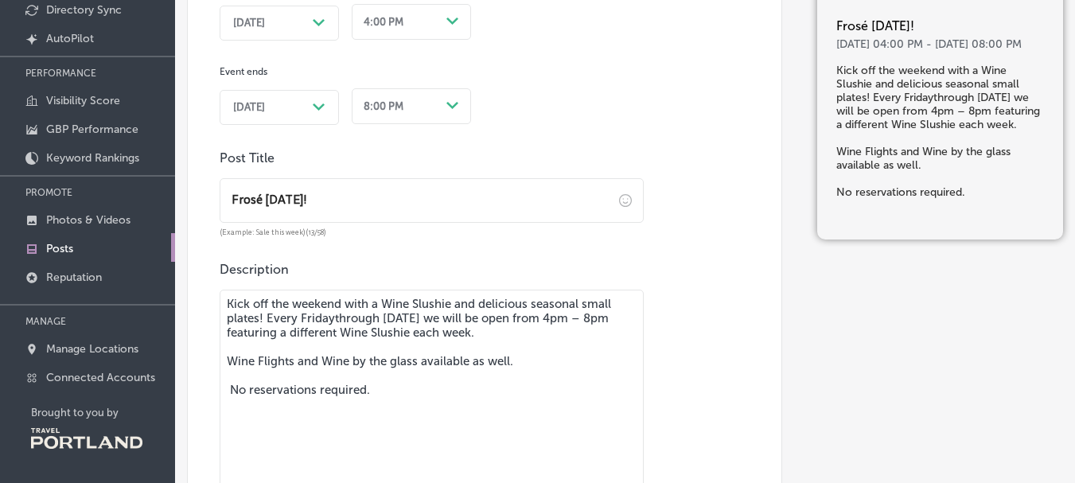
type textarea "Kick off the weekend with a Wine Slushie and delicious seasonal small plates! E…"
click at [310, 26] on div "[DATE] Path Created with Sketch." at bounding box center [279, 23] width 92 height 13
click at [320, 109] on polygon at bounding box center [319, 106] width 12 height 7
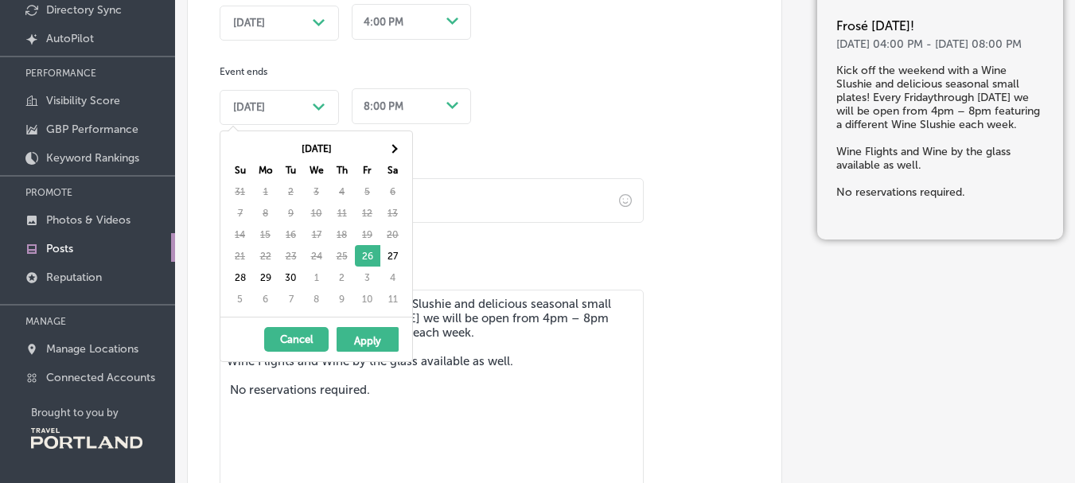
click at [305, 17] on div "[DATE] Path Created with Sketch." at bounding box center [279, 23] width 92 height 13
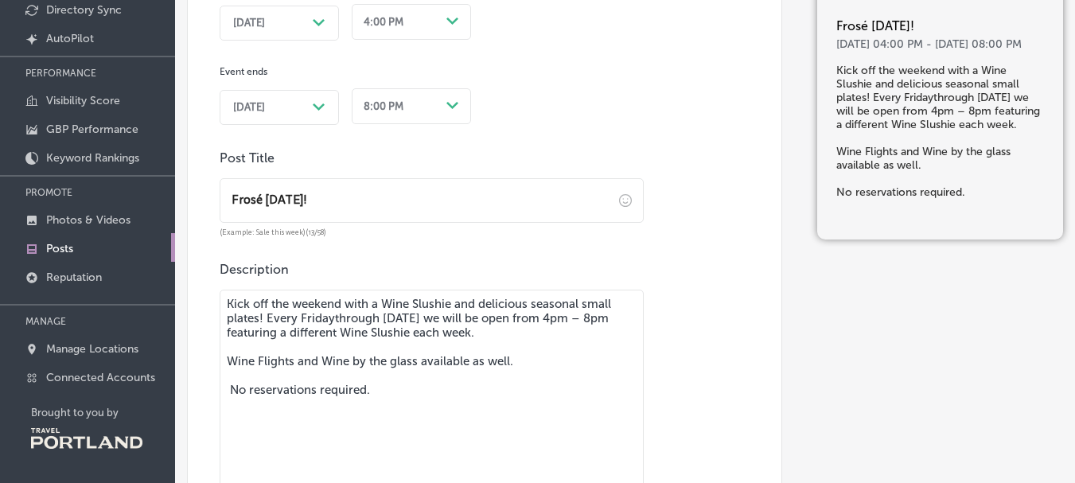
click at [548, 108] on div "Event starts [DATE] Path Created with Sketch. 4:00 PM Path Created with Sketch.…" at bounding box center [432, 40] width 424 height 169
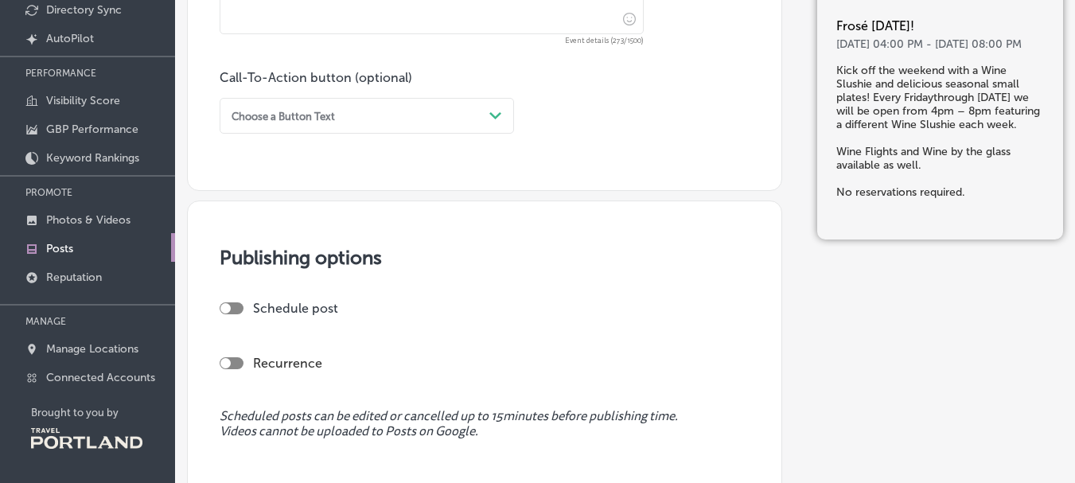
scroll to position [1353, 0]
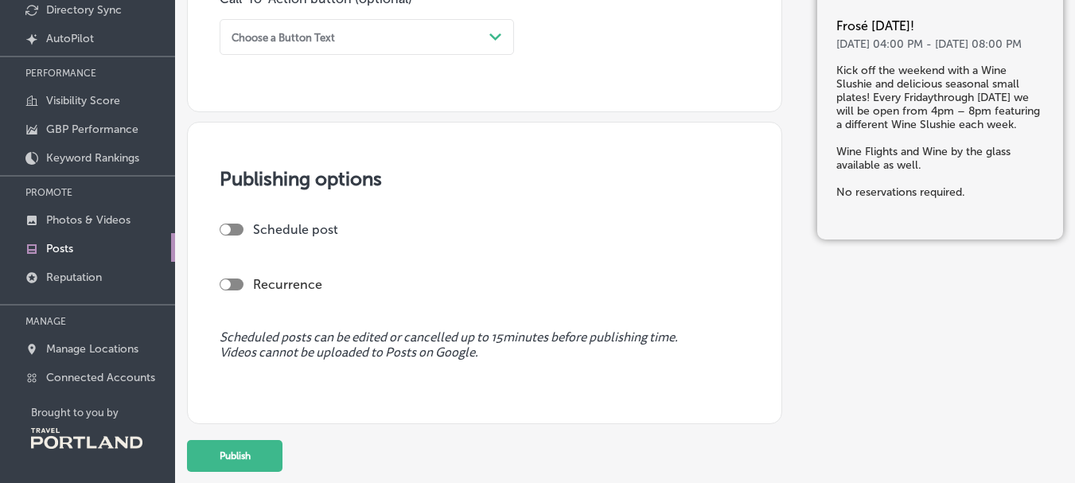
click at [240, 229] on div at bounding box center [232, 230] width 24 height 12
checkbox input "true"
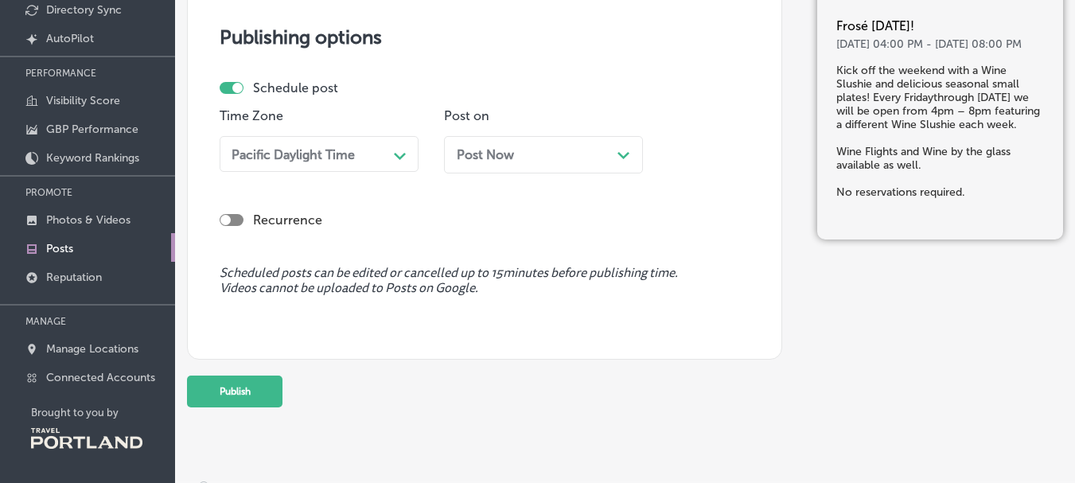
scroll to position [1512, 0]
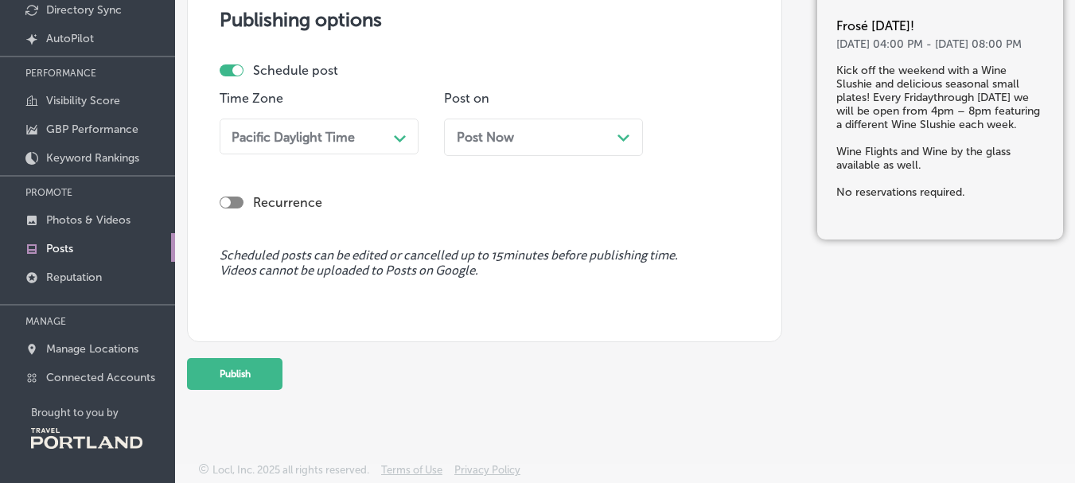
click at [508, 141] on span "Post Now" at bounding box center [485, 137] width 57 height 15
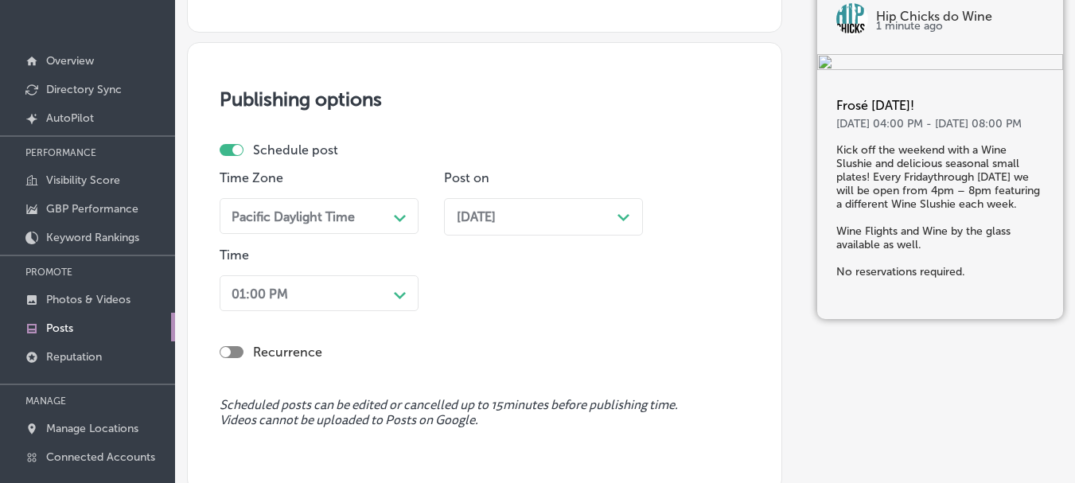
scroll to position [1583, 0]
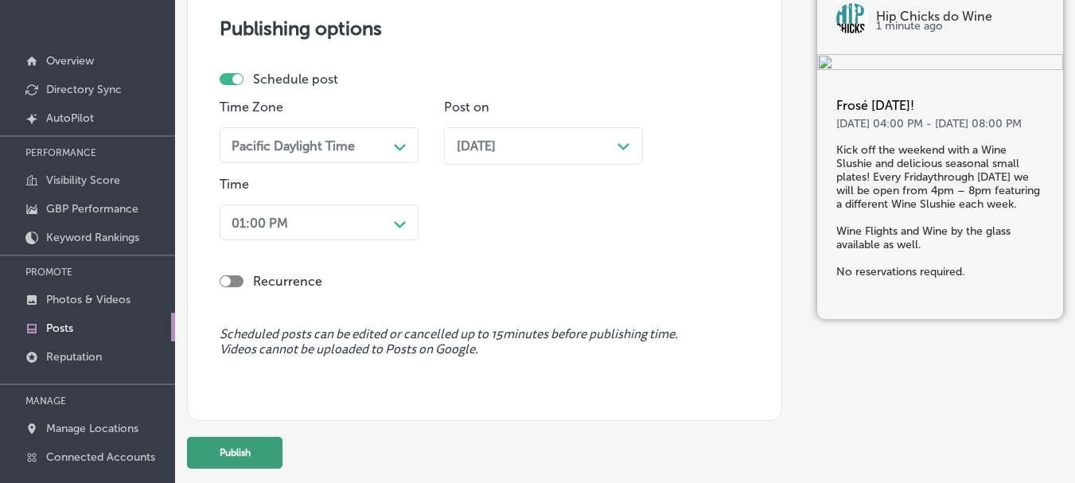
click at [240, 450] on button "Publish" at bounding box center [235, 453] width 96 height 32
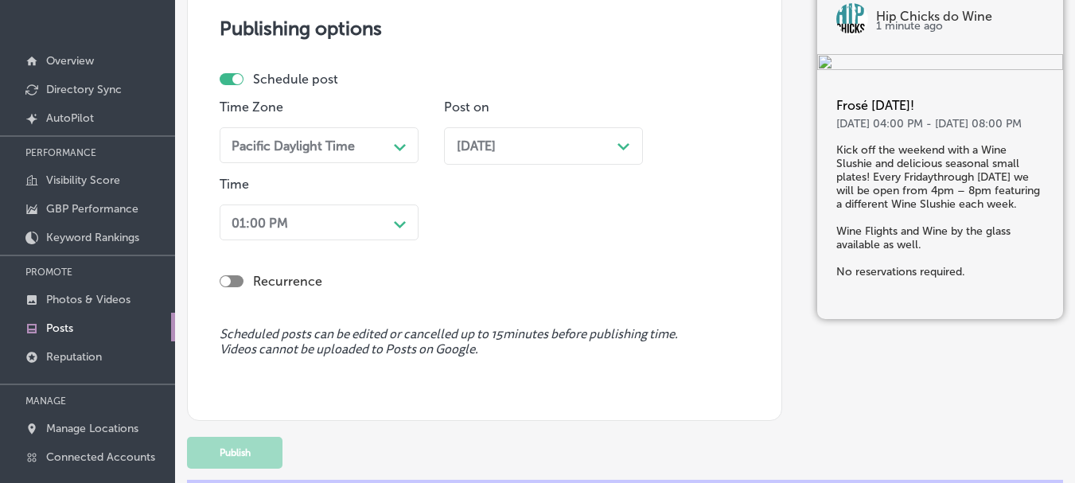
scroll to position [1513, 0]
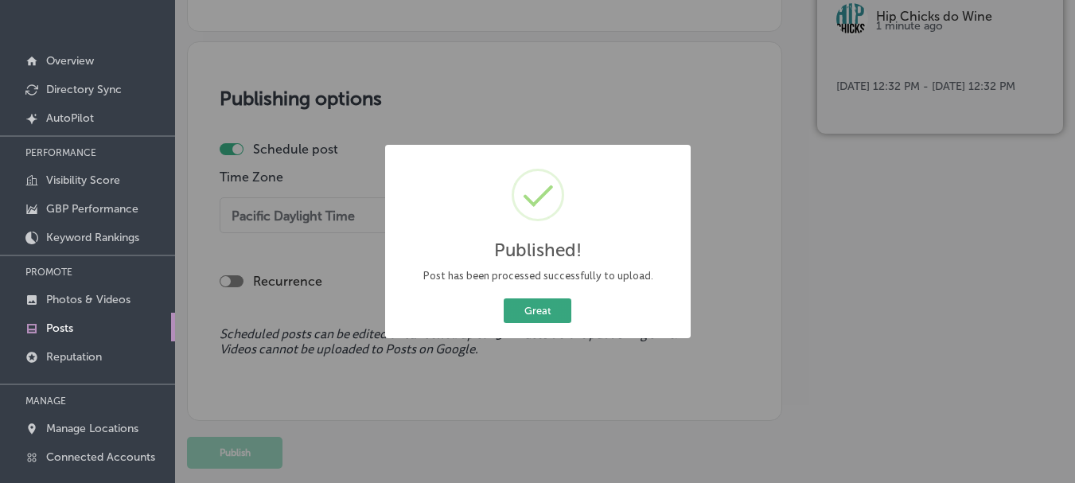
click at [547, 314] on button "Great" at bounding box center [538, 311] width 68 height 25
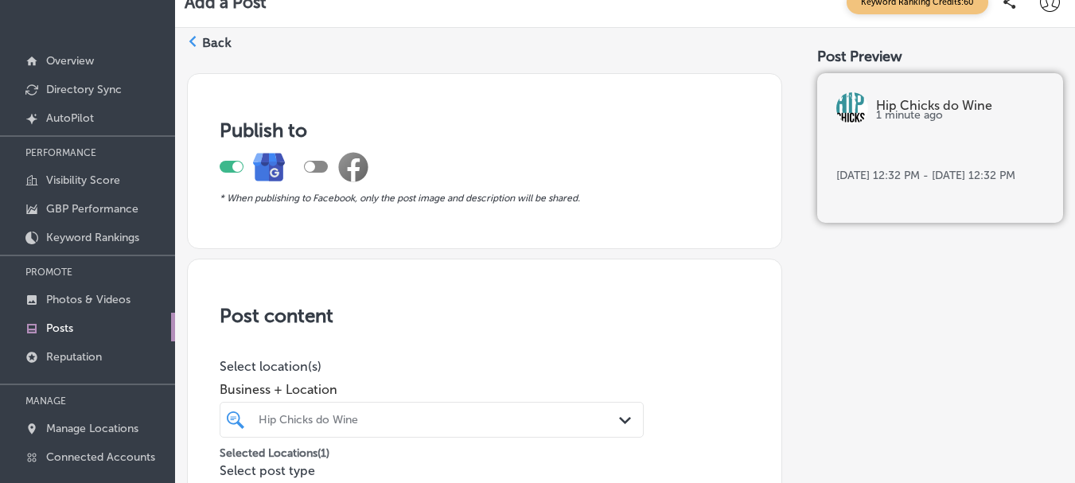
scroll to position [0, 0]
click at [196, 43] on icon at bounding box center [192, 42] width 11 height 11
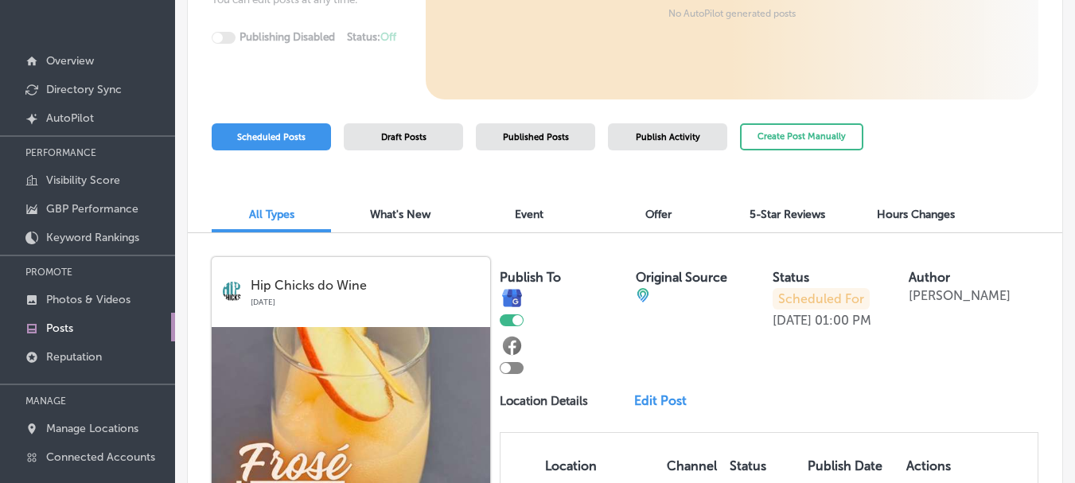
scroll to position [221, 0]
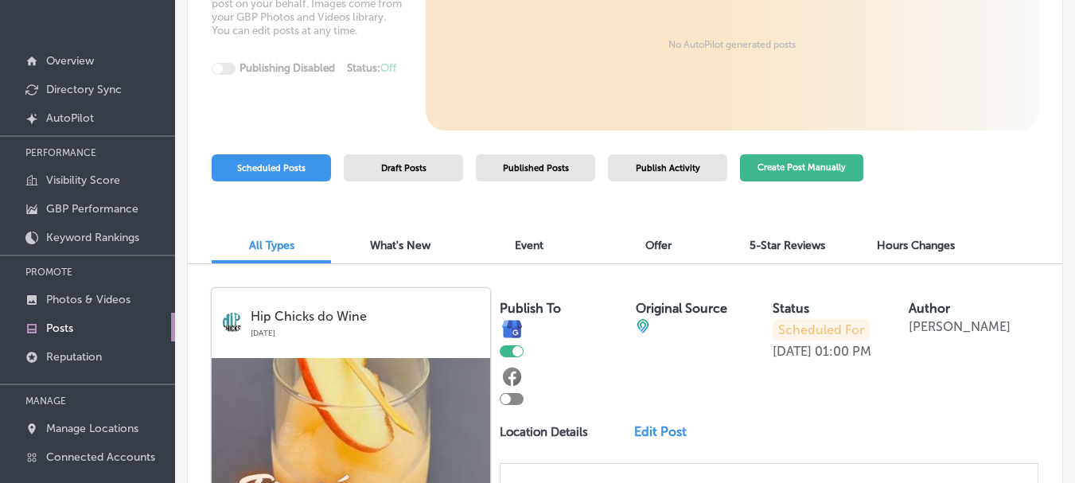
click at [840, 159] on button "Create Post Manually" at bounding box center [801, 168] width 123 height 28
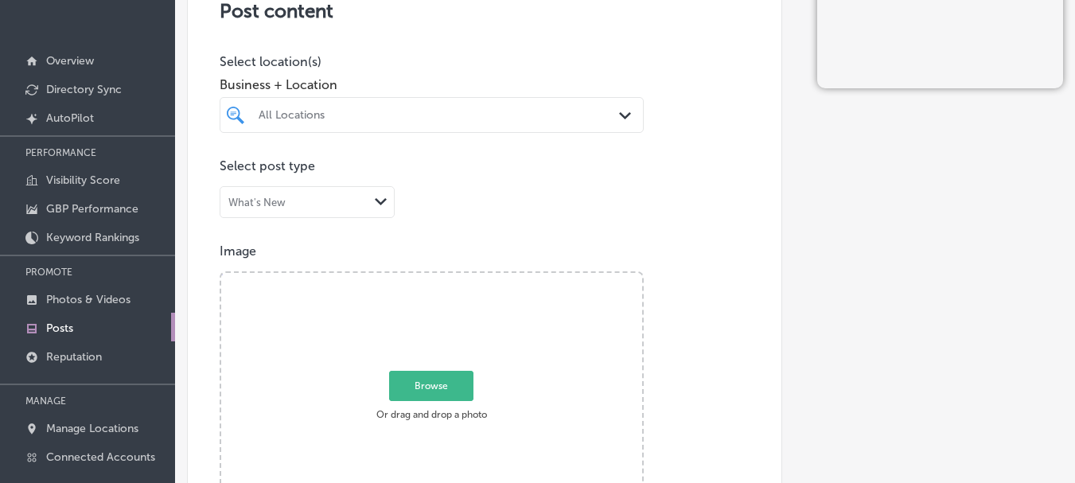
scroll to position [318, 0]
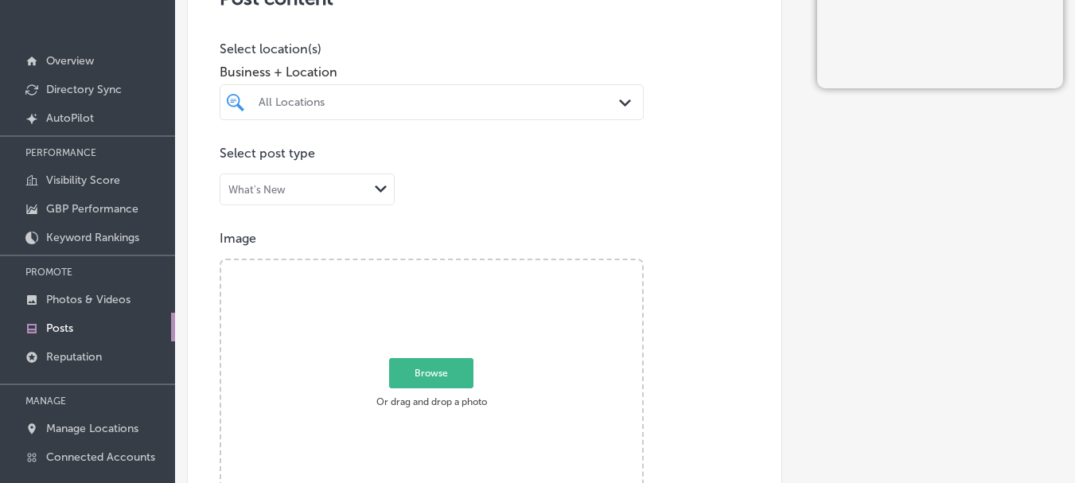
click at [283, 106] on div "All Locations" at bounding box center [440, 103] width 362 height 14
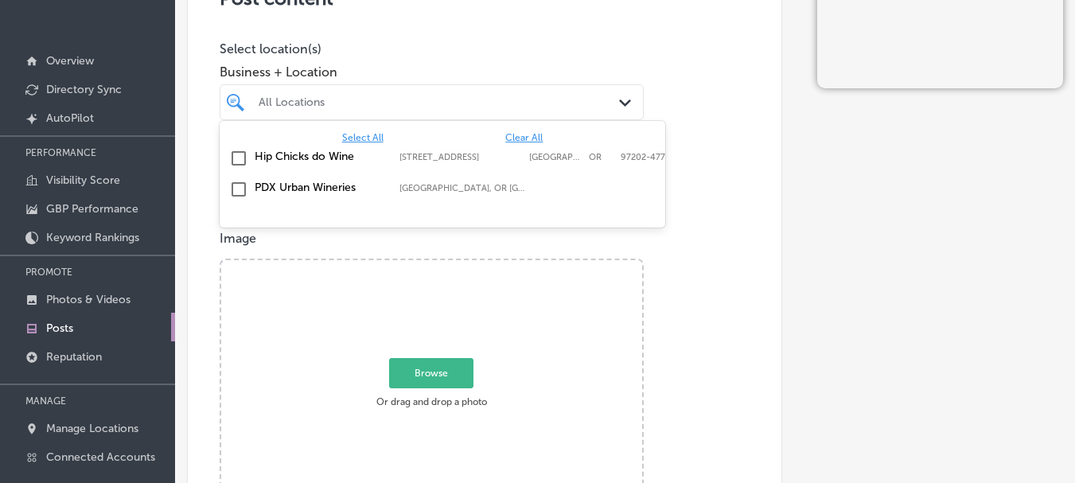
click at [240, 154] on input "checkbox" at bounding box center [238, 158] width 19 height 19
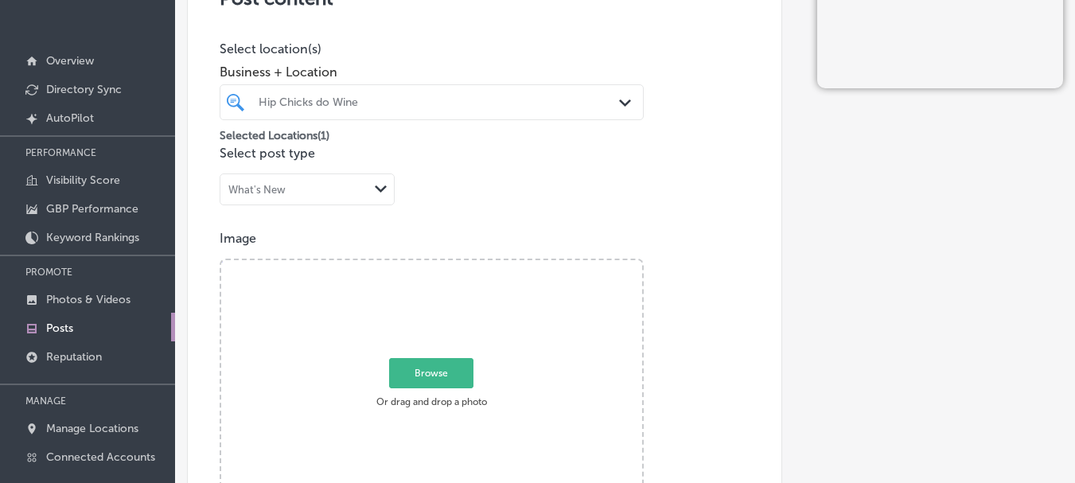
click at [755, 207] on div "Post content Select location(s) Business + Location Hip Chicks do Wine Path Cre…" at bounding box center [484, 443] width 595 height 1005
click at [297, 190] on div "What's New" at bounding box center [294, 188] width 148 height 15
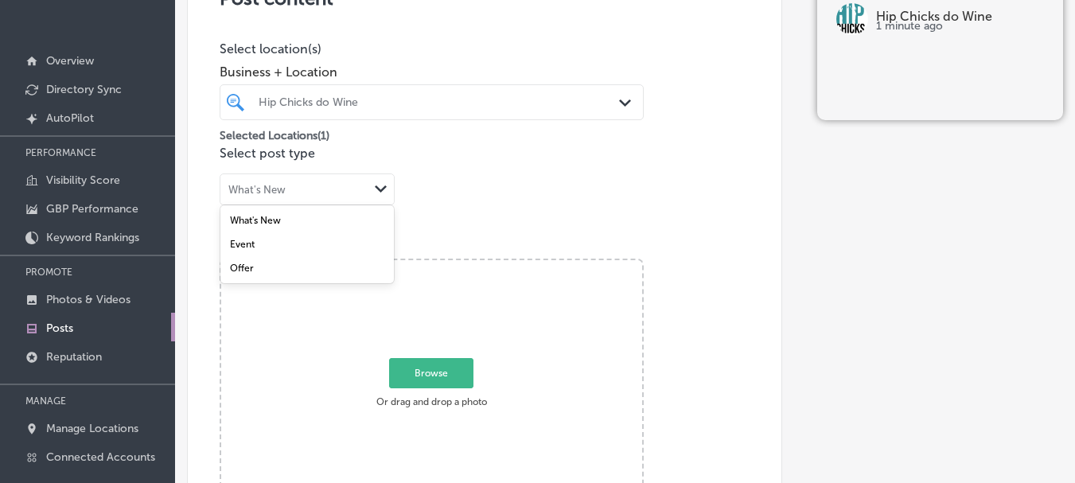
click at [286, 244] on div "Event" at bounding box center [307, 244] width 174 height 24
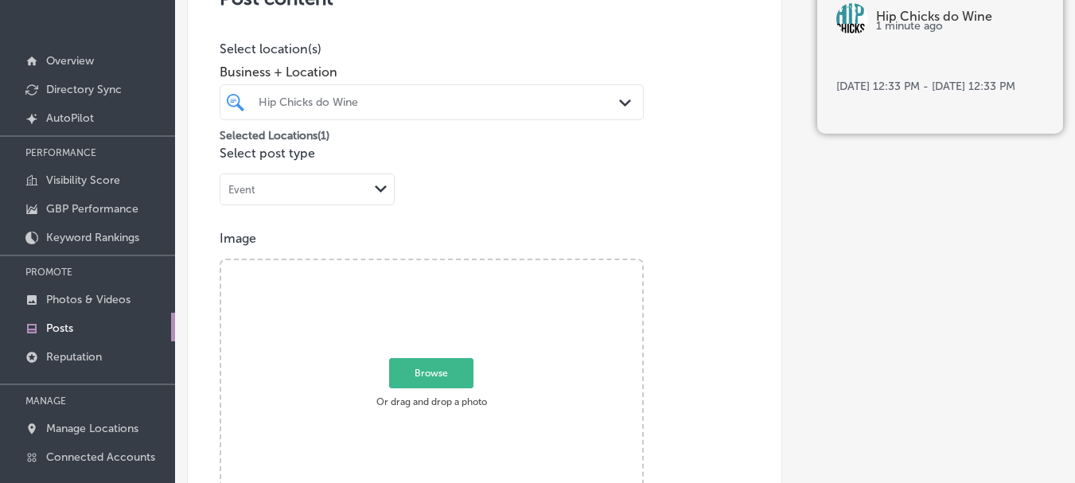
click at [431, 377] on span "Browse" at bounding box center [431, 373] width 84 height 30
click at [431, 265] on input "Browse Or drag and drop a photo" at bounding box center [431, 262] width 421 height 5
type input "C:\fakepath\Copy of Frose [DATE] (2).jpg"
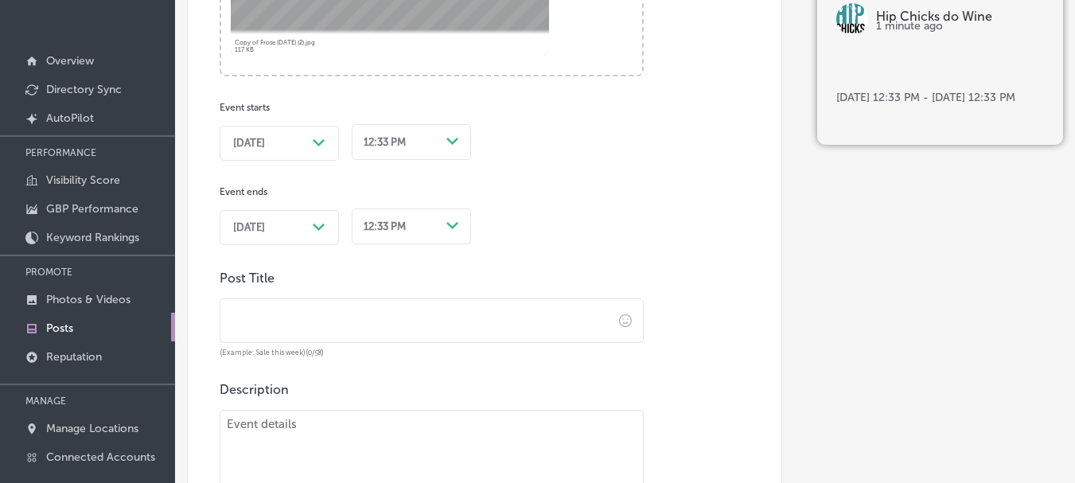
scroll to position [796, 0]
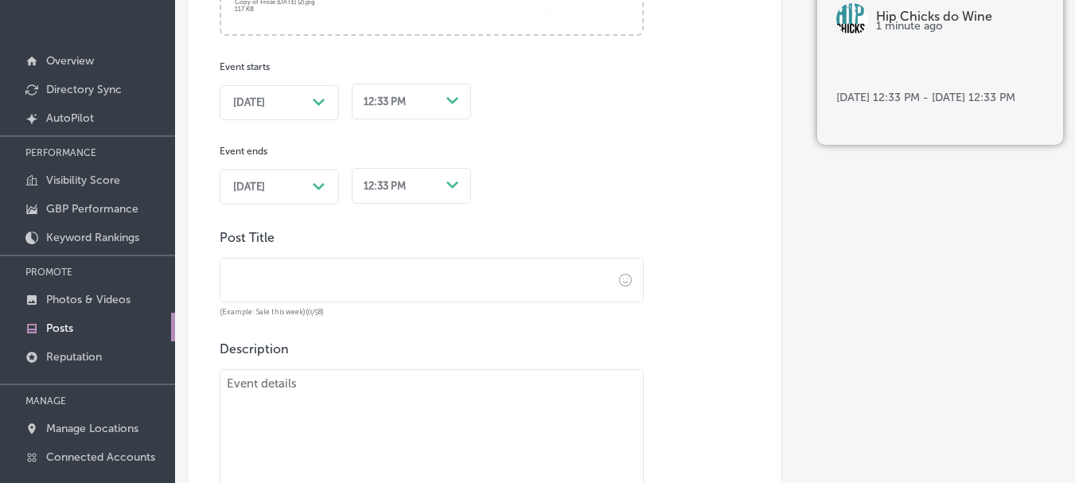
click at [265, 105] on span "[DATE]" at bounding box center [249, 102] width 32 height 13
click at [295, 198] on div "[DATE] Path Created with Sketch." at bounding box center [279, 187] width 119 height 35
drag, startPoint x: 373, startPoint y: 338, endPoint x: 379, endPoint y: 311, distance: 26.9
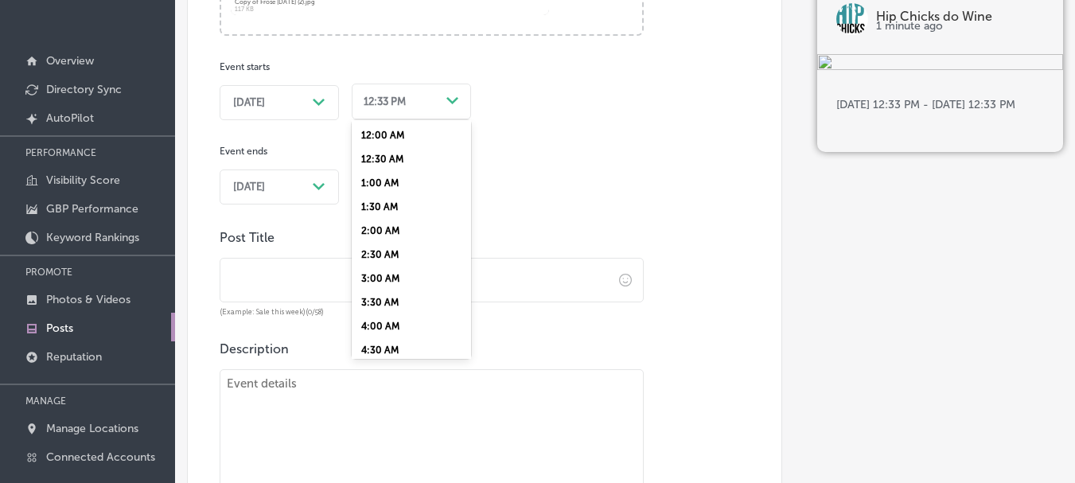
click at [423, 102] on div "12:33 PM" at bounding box center [398, 101] width 83 height 21
click at [396, 178] on div "4:00 PM" at bounding box center [411, 183] width 119 height 24
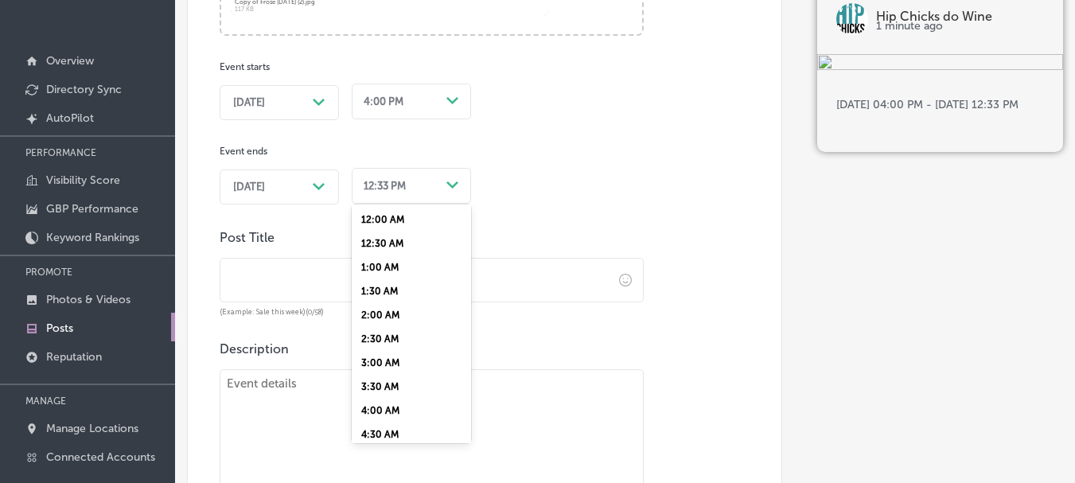
click at [432, 186] on div "12:33 PM" at bounding box center [398, 185] width 83 height 21
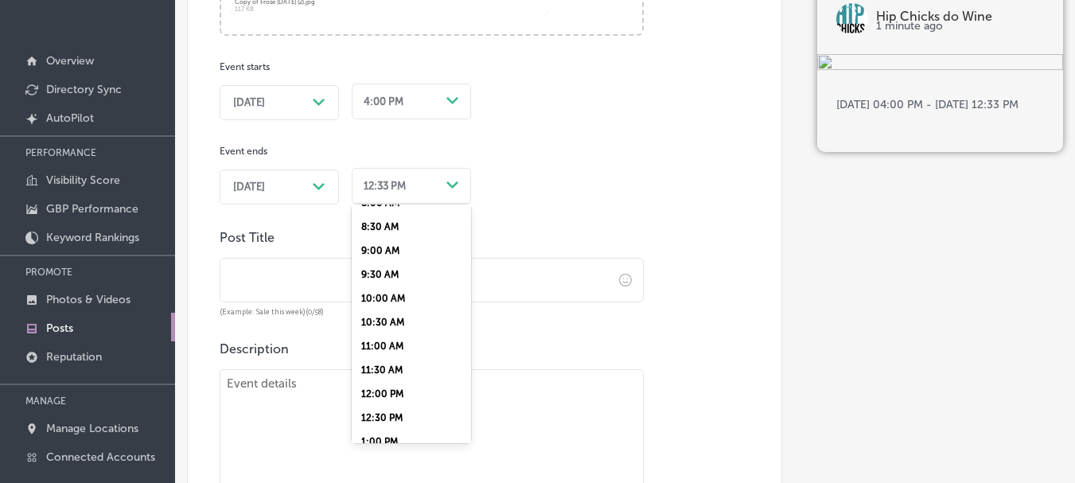
scroll to position [914, 0]
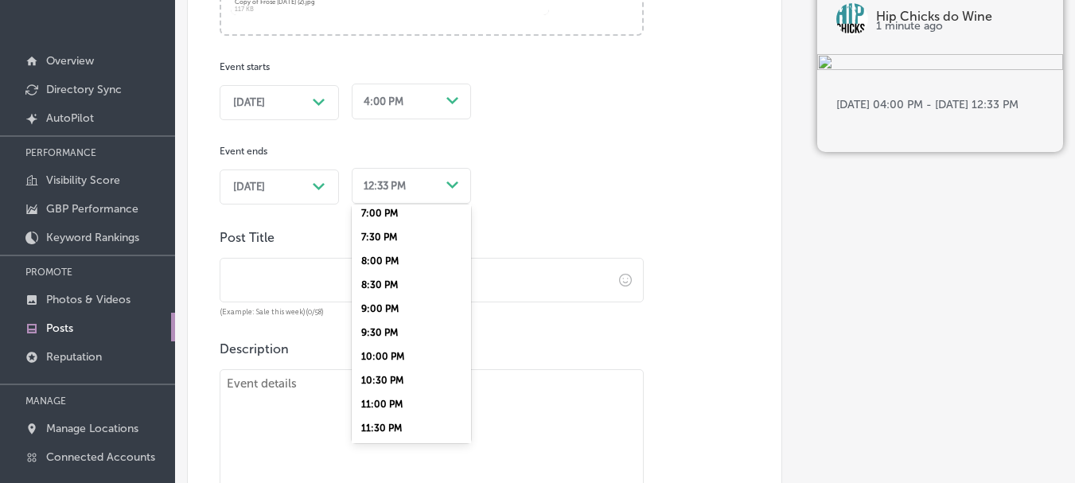
click at [384, 259] on div "8:00 PM" at bounding box center [411, 261] width 119 height 24
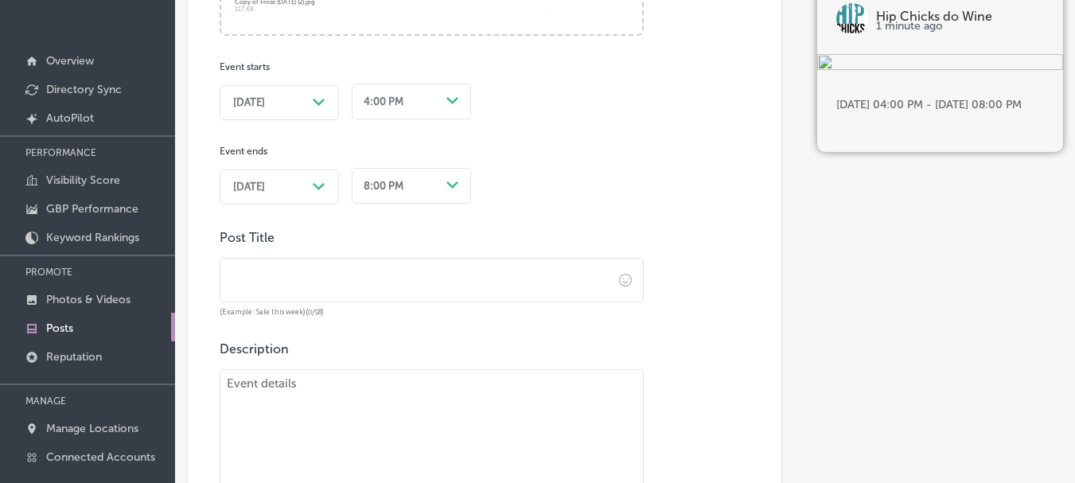
click at [458, 431] on textarea at bounding box center [432, 480] width 424 height 223
paste textarea "Kick off the weekend with a Wine Slushie and delicious seasonal small plates! E…"
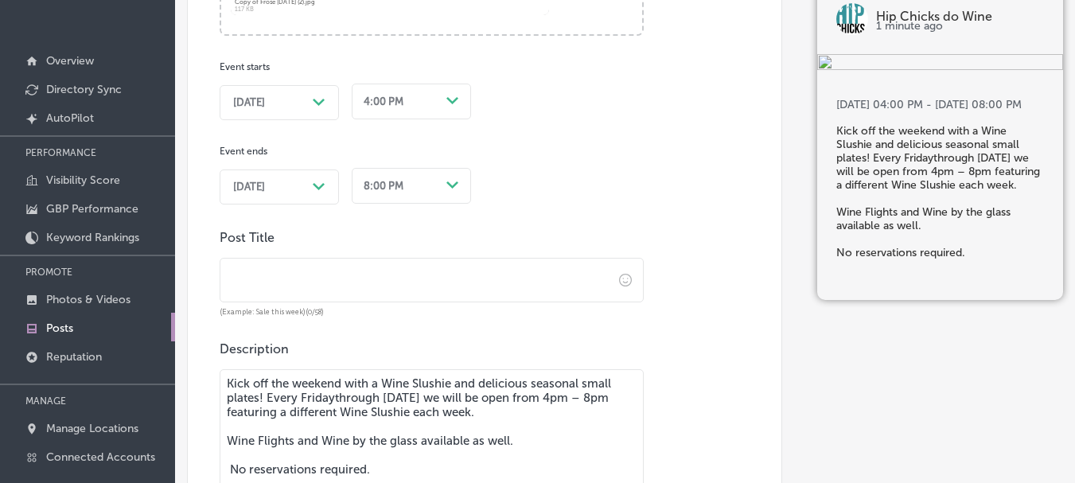
type textarea "Kick off the weekend with a Wine Slushie and delicious seasonal small plates! E…"
click at [383, 284] on input "text" at bounding box center [416, 281] width 392 height 44
paste input "Frosé [DATE]!"
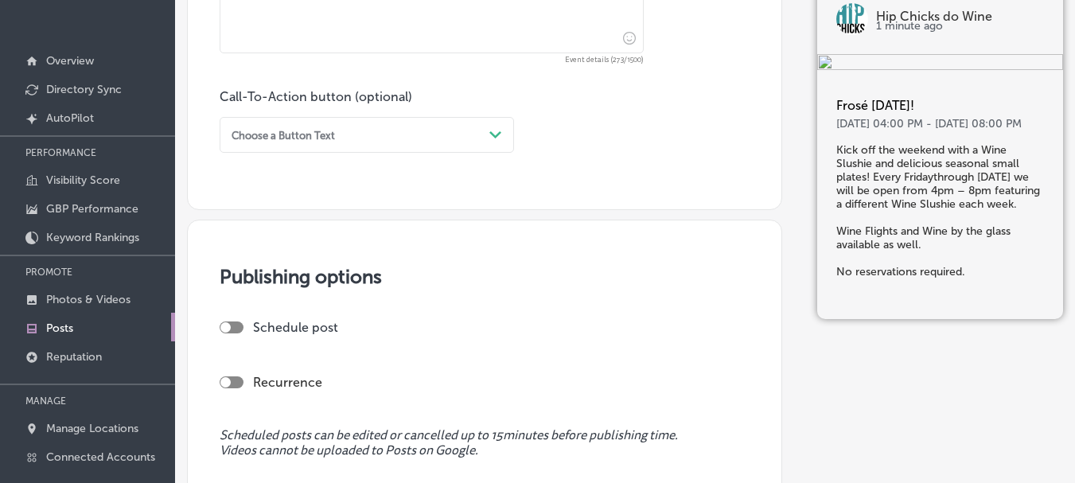
scroll to position [1436, 0]
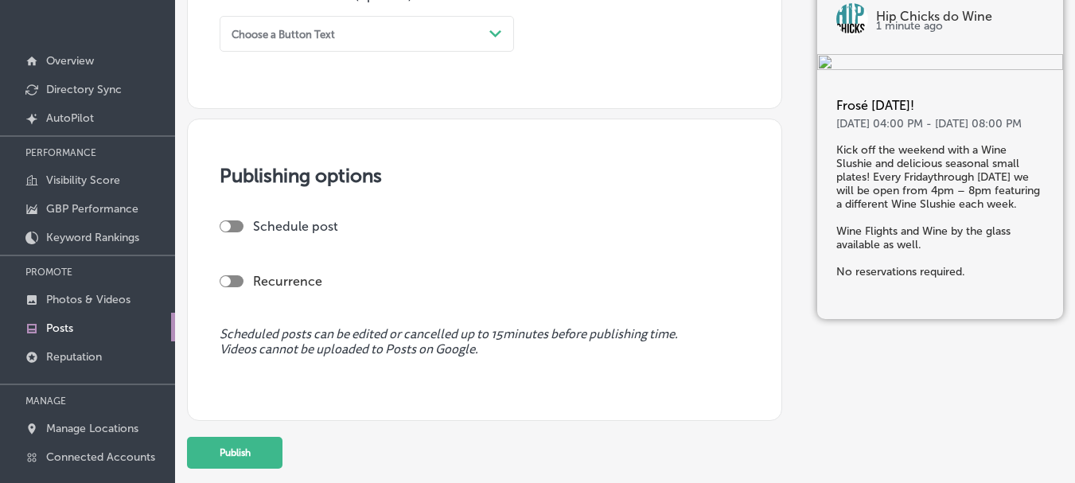
click at [238, 224] on div at bounding box center [232, 226] width 24 height 12
type input "Frosé [DATE]!"
checkbox input "true"
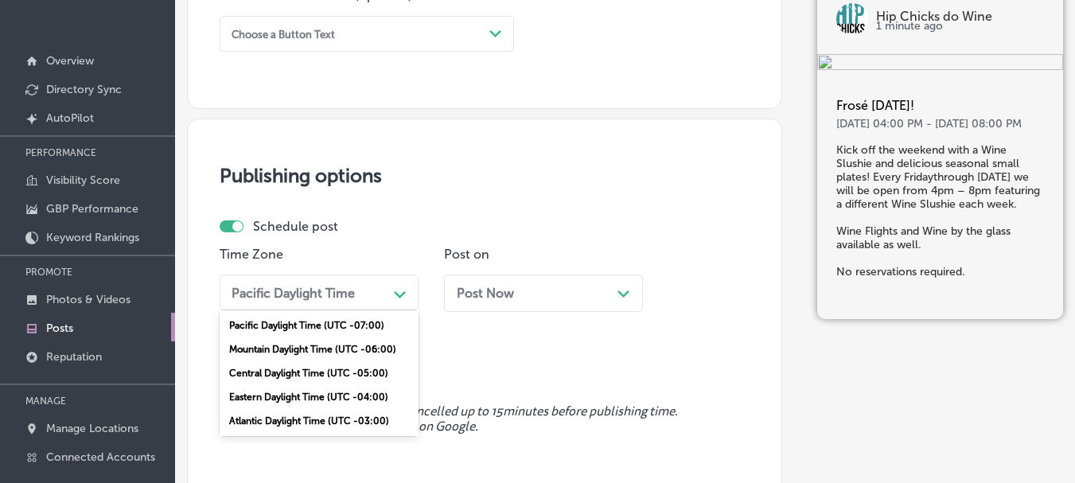
click at [382, 291] on div "Pacific Daylight Time" at bounding box center [306, 292] width 162 height 25
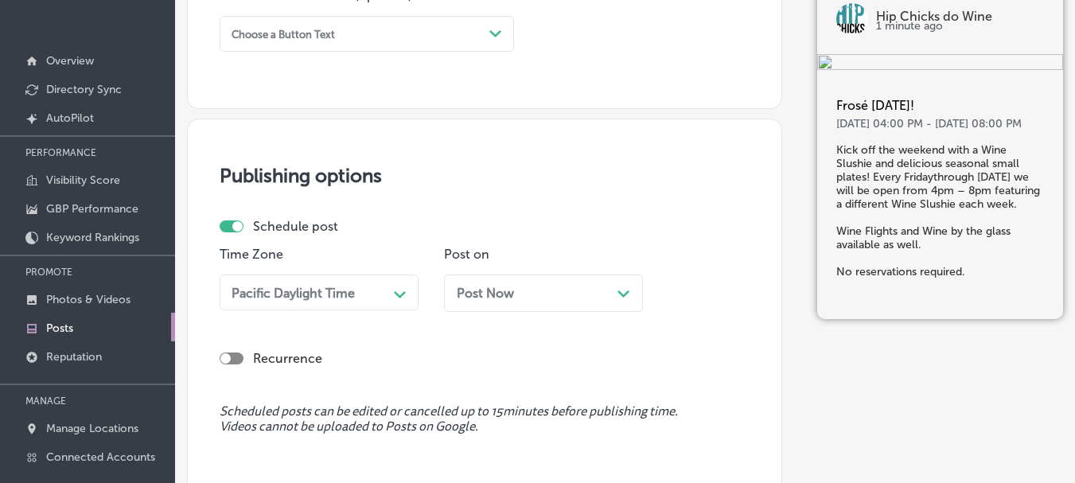
click at [591, 217] on div "Publishing options Schedule post Time Zone Pacific Daylight Time Path Created w…" at bounding box center [484, 309] width 595 height 380
click at [569, 299] on div "Post Now Path Created with Sketch." at bounding box center [544, 293] width 174 height 15
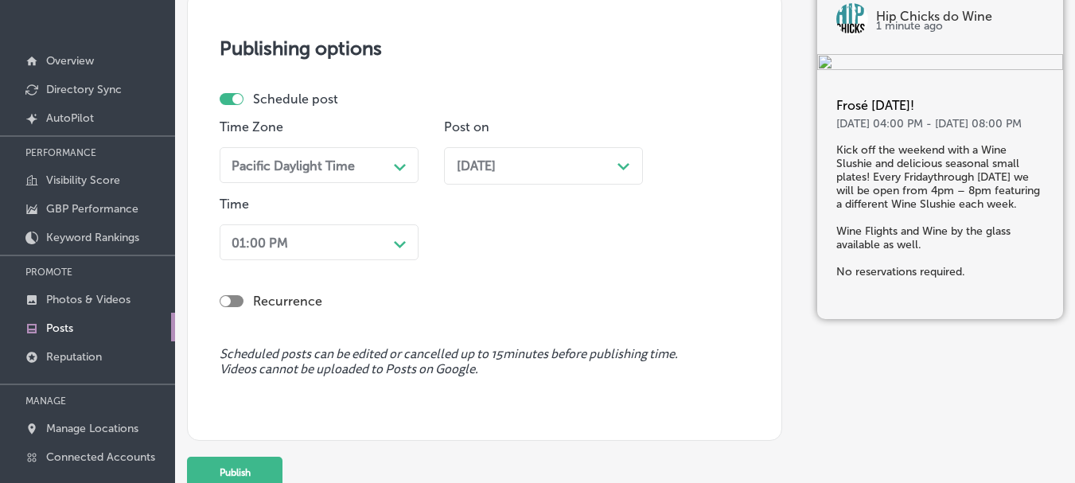
scroll to position [1583, 0]
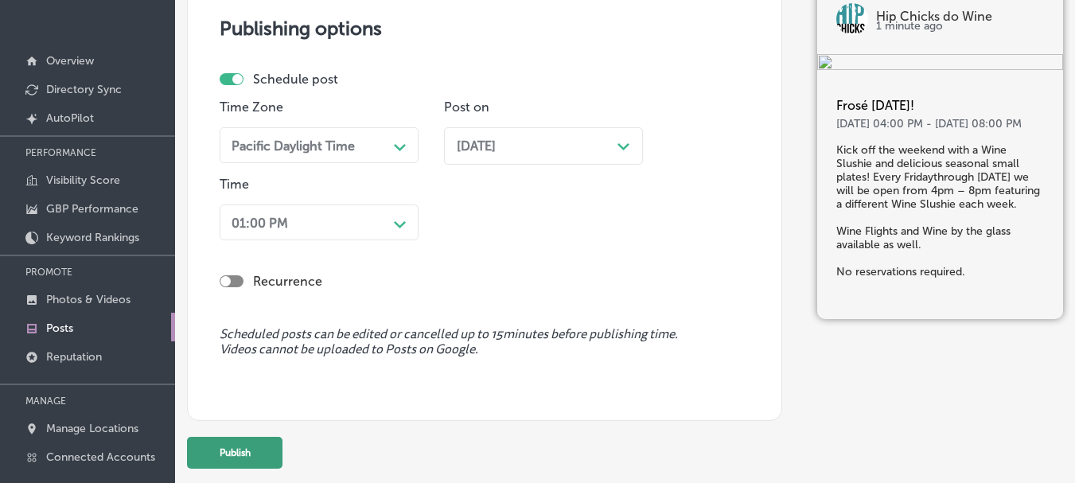
click at [244, 446] on button "Publish" at bounding box center [235, 453] width 96 height 32
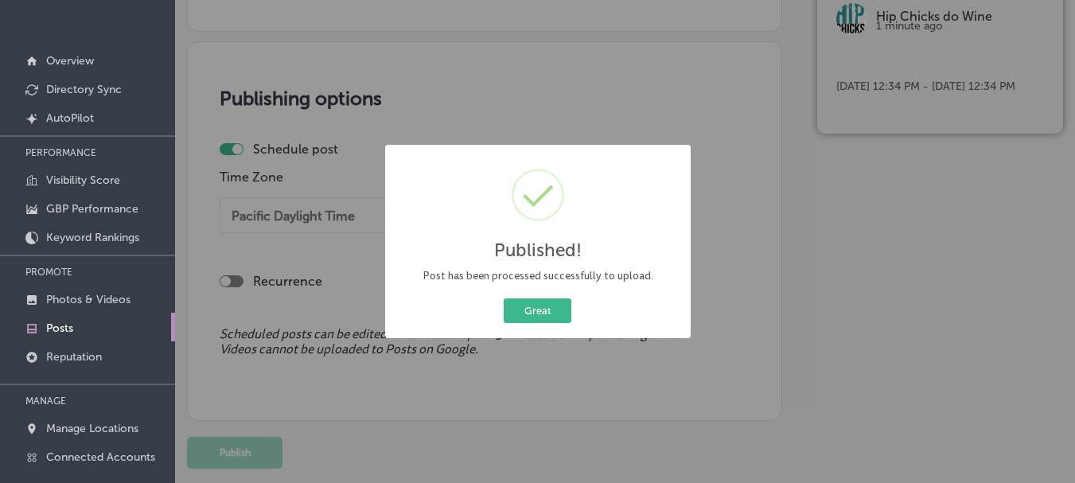
scroll to position [1513, 0]
click at [556, 312] on button "Great" at bounding box center [538, 311] width 68 height 25
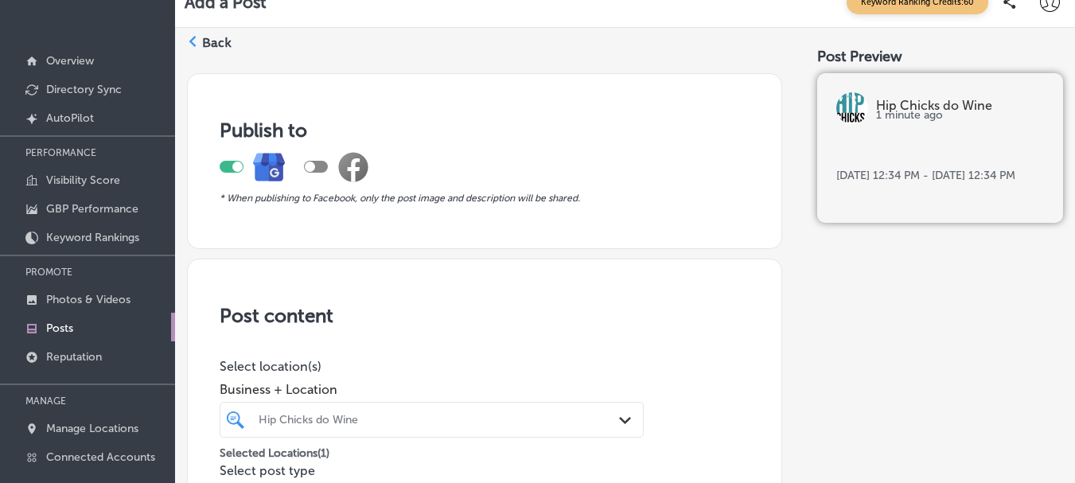
scroll to position [0, 0]
click at [193, 42] on icon at bounding box center [192, 42] width 11 height 11
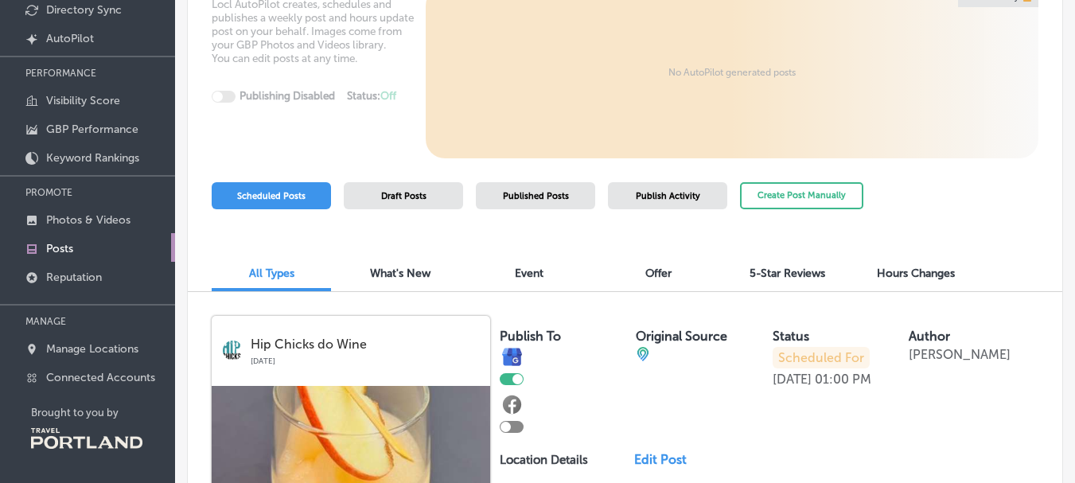
scroll to position [62, 0]
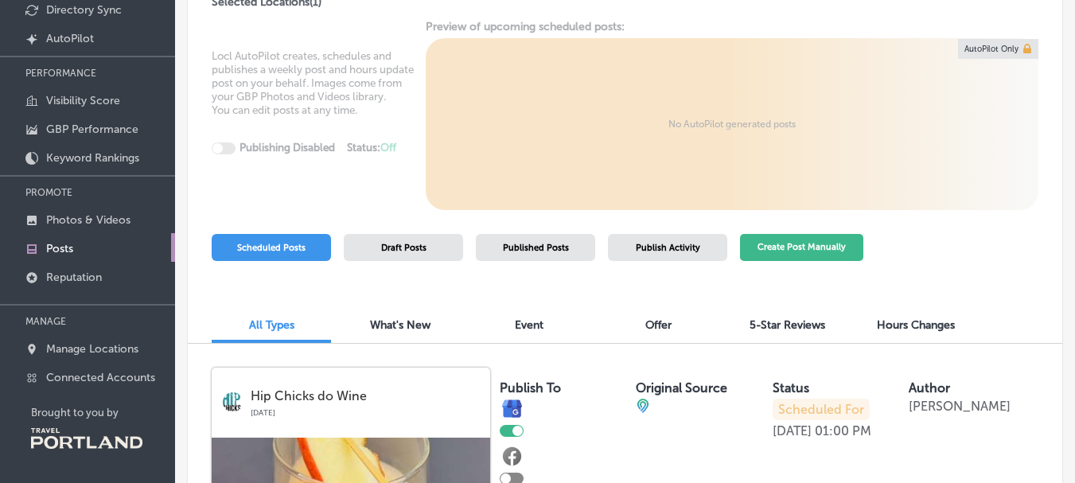
click at [848, 245] on button "Create Post Manually" at bounding box center [801, 248] width 123 height 28
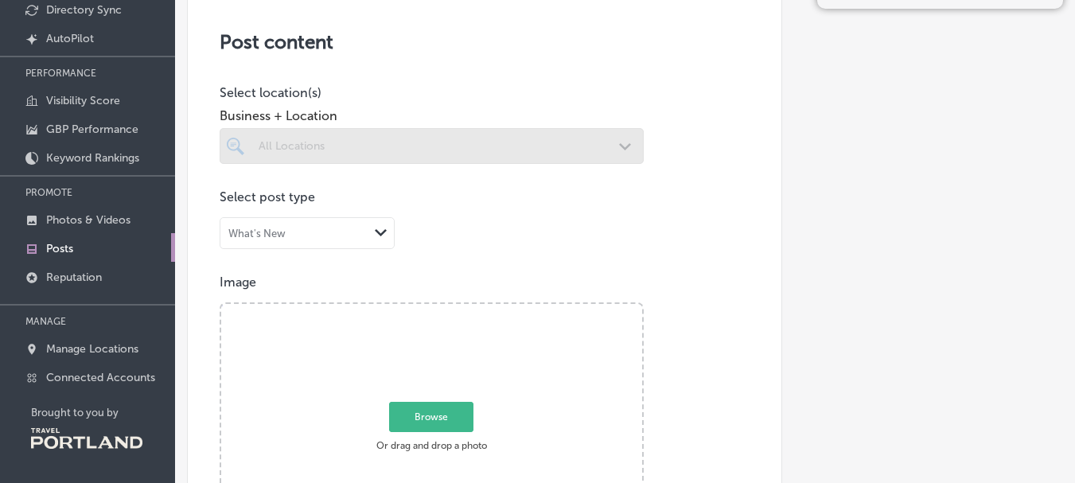
scroll to position [239, 0]
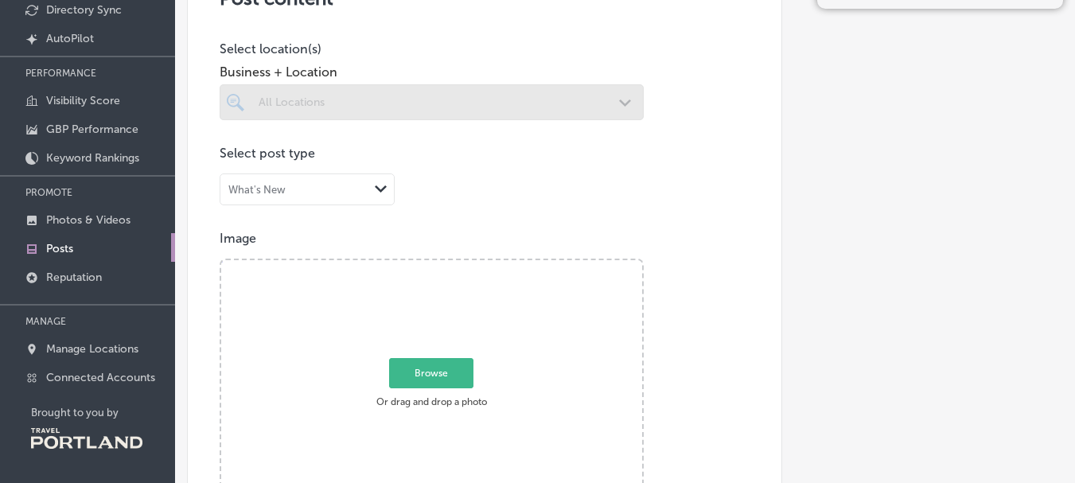
click at [431, 372] on span "Browse" at bounding box center [431, 373] width 84 height 30
click at [431, 265] on input "Browse Or drag and drop a photo" at bounding box center [431, 262] width 421 height 5
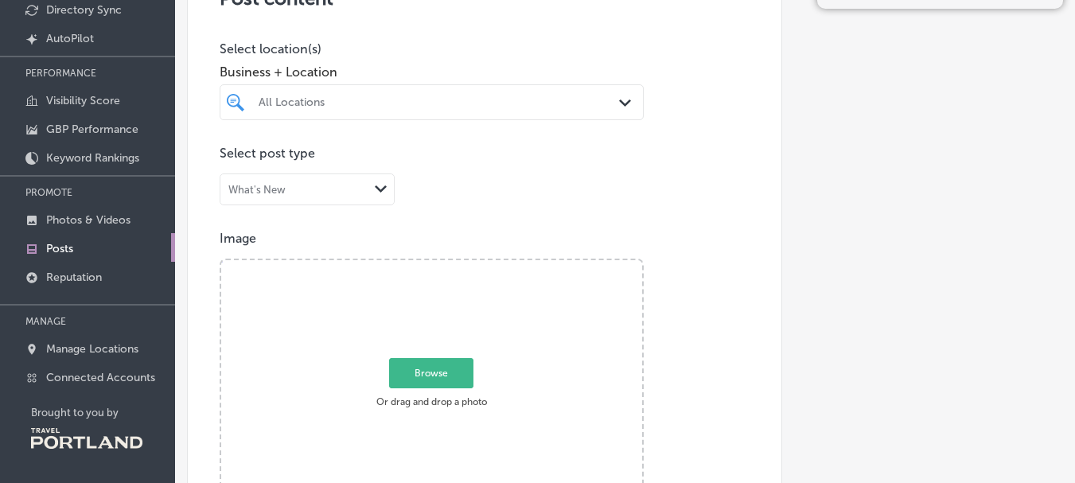
click at [439, 375] on span "Browse" at bounding box center [431, 373] width 84 height 30
click at [439, 265] on input "Browse Or drag and drop a photo" at bounding box center [431, 262] width 421 height 5
type input "C:\fakepath\IMG_3317.jpg"
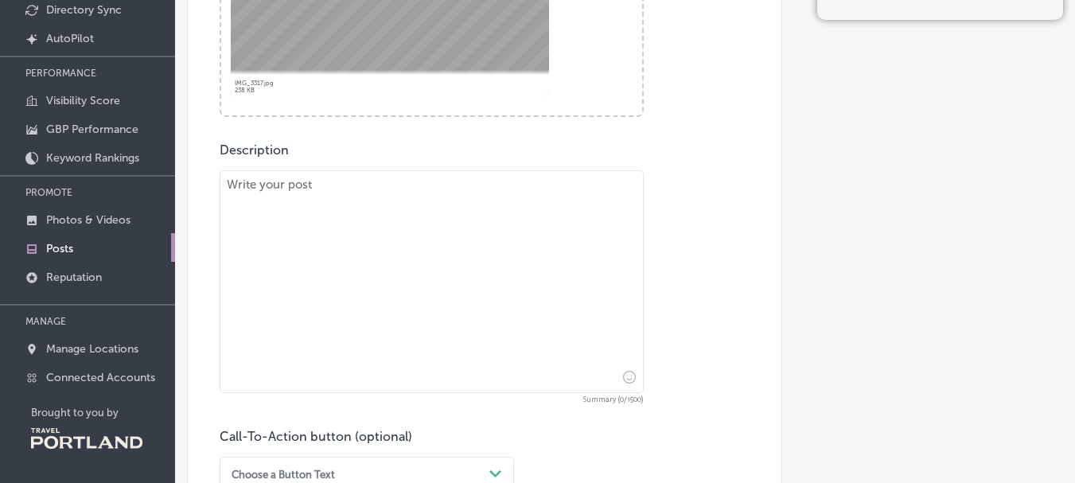
scroll to position [637, 0]
click at [323, 205] on textarea at bounding box center [432, 280] width 424 height 223
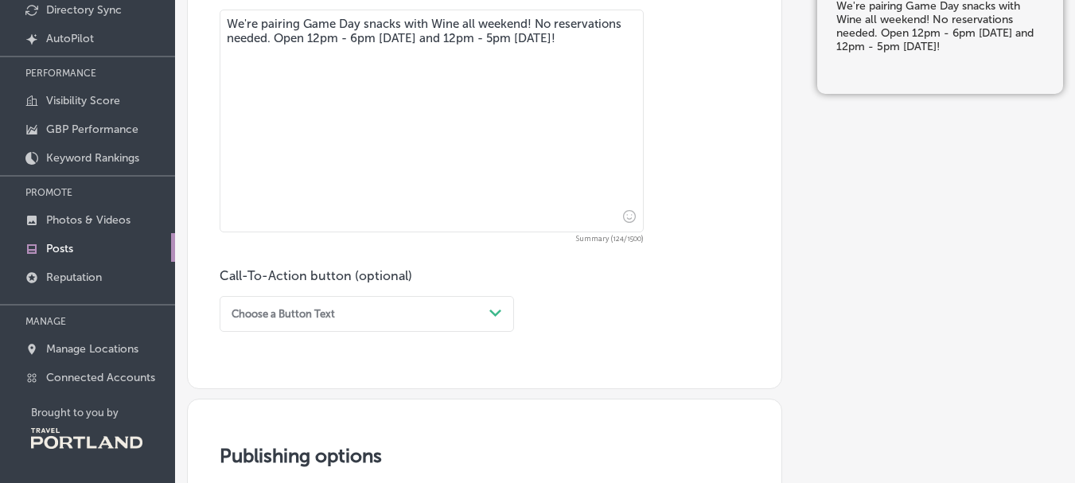
scroll to position [876, 0]
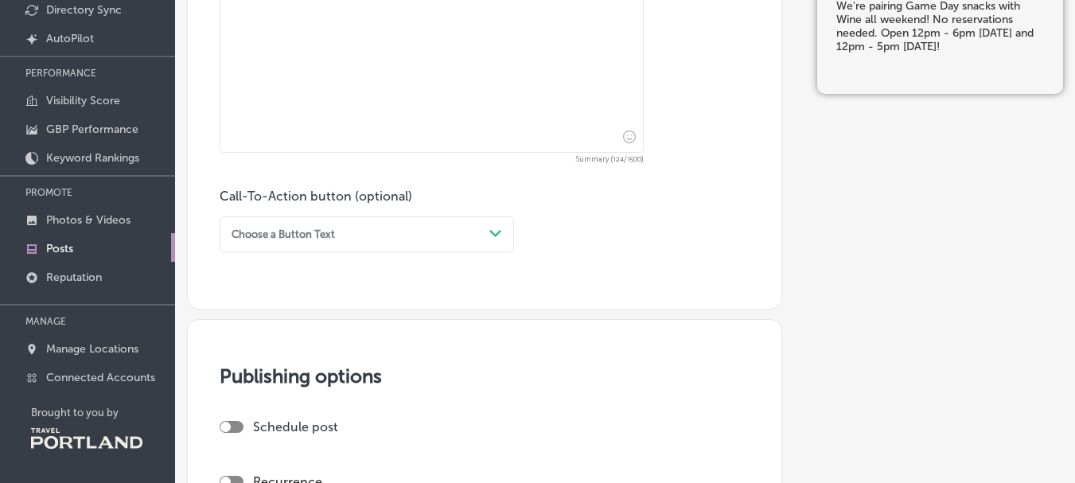
type textarea "We're pairing Game Day snacks with Wine all weekend! No reservations needed. Op…"
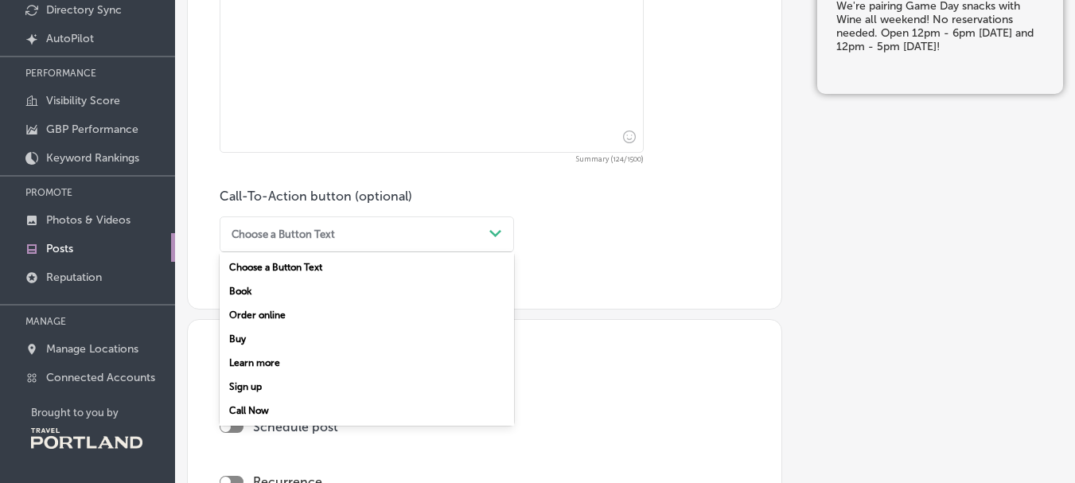
click at [459, 237] on div "Choose a Button Text" at bounding box center [354, 234] width 258 height 21
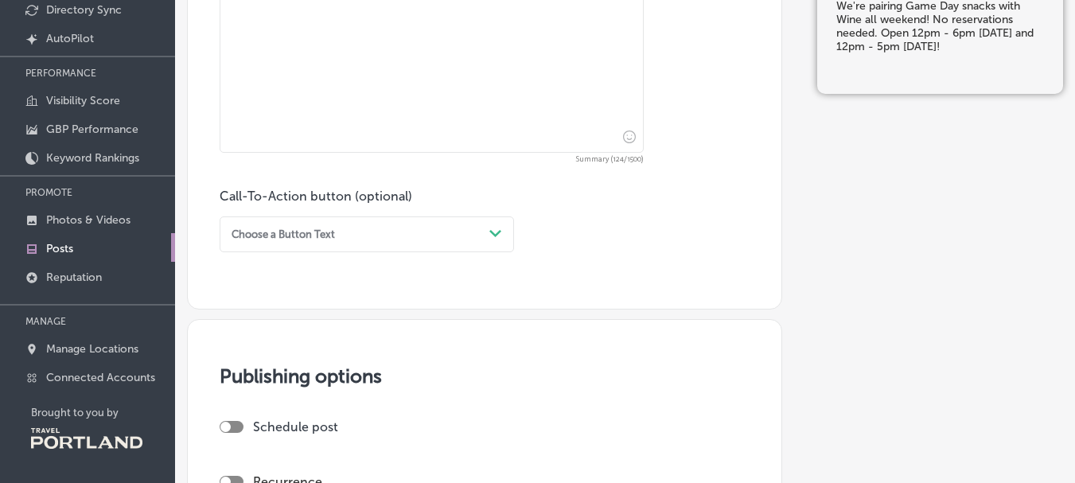
click at [615, 217] on div "Call-To-Action button (optional) Choose a Button Text Path Created with Sketch." at bounding box center [485, 221] width 530 height 64
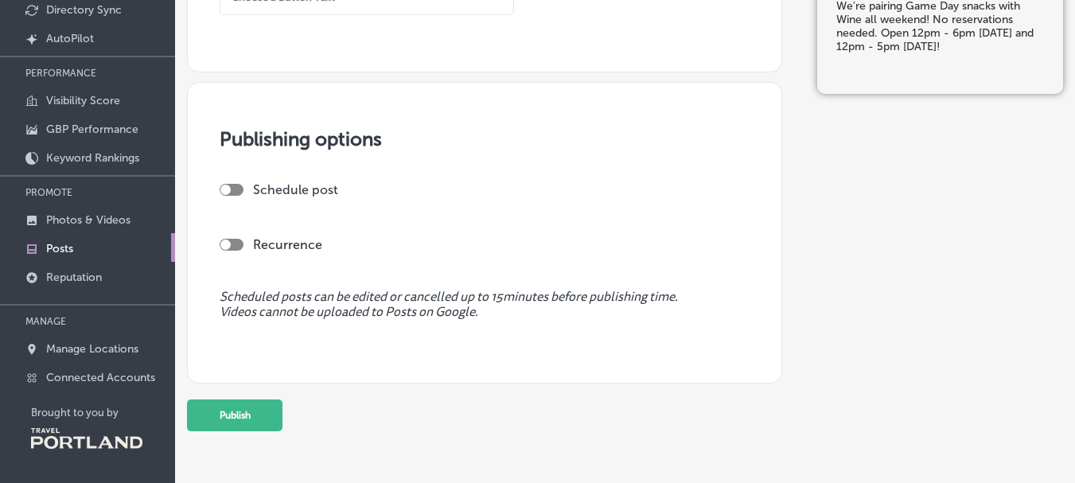
scroll to position [1114, 0]
click at [230, 411] on button "Publish" at bounding box center [235, 414] width 96 height 32
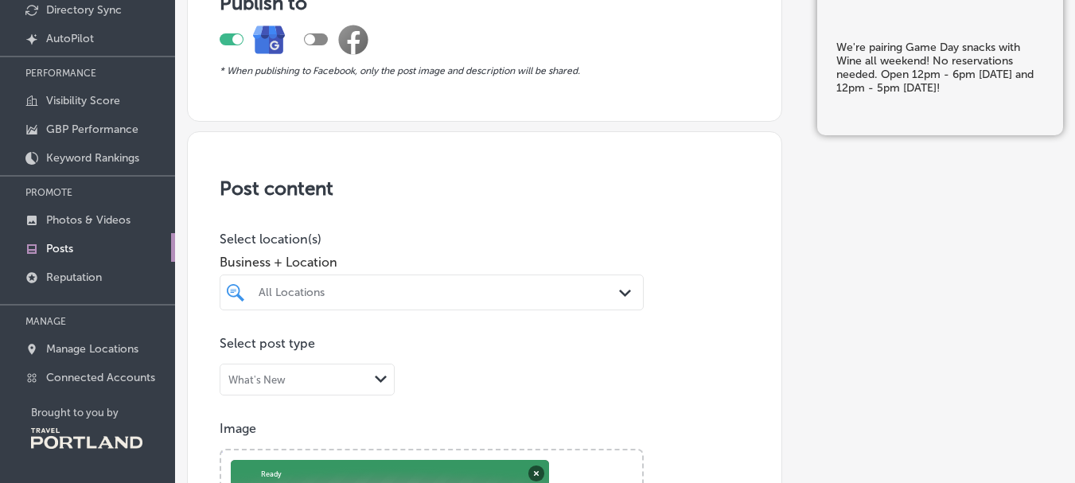
scroll to position [0, 0]
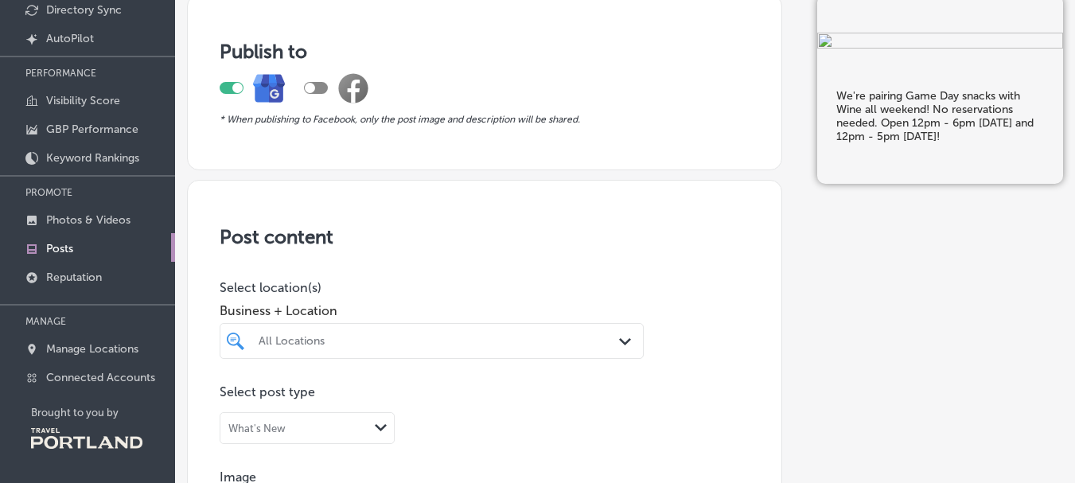
click at [295, 339] on div "All Locations" at bounding box center [440, 341] width 362 height 14
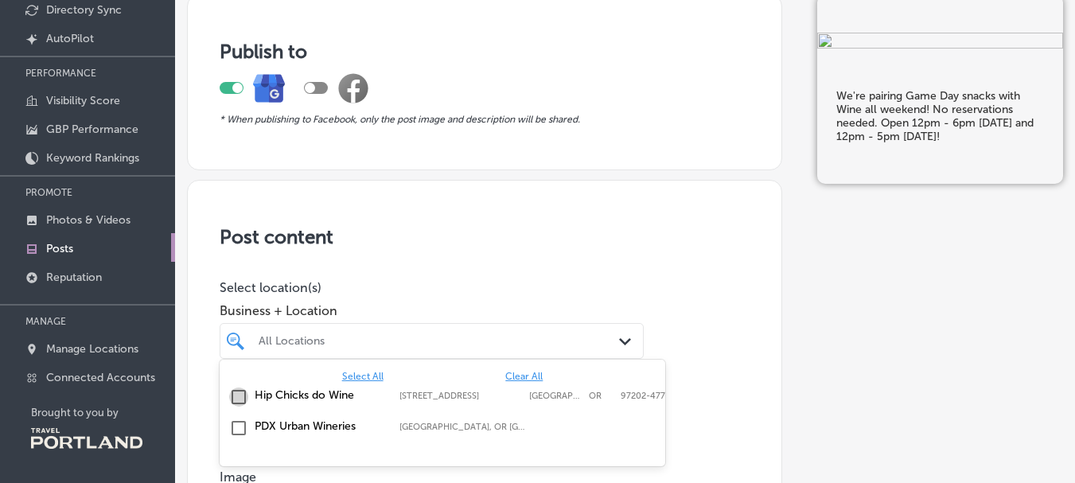
click at [242, 396] on input "checkbox" at bounding box center [238, 397] width 19 height 19
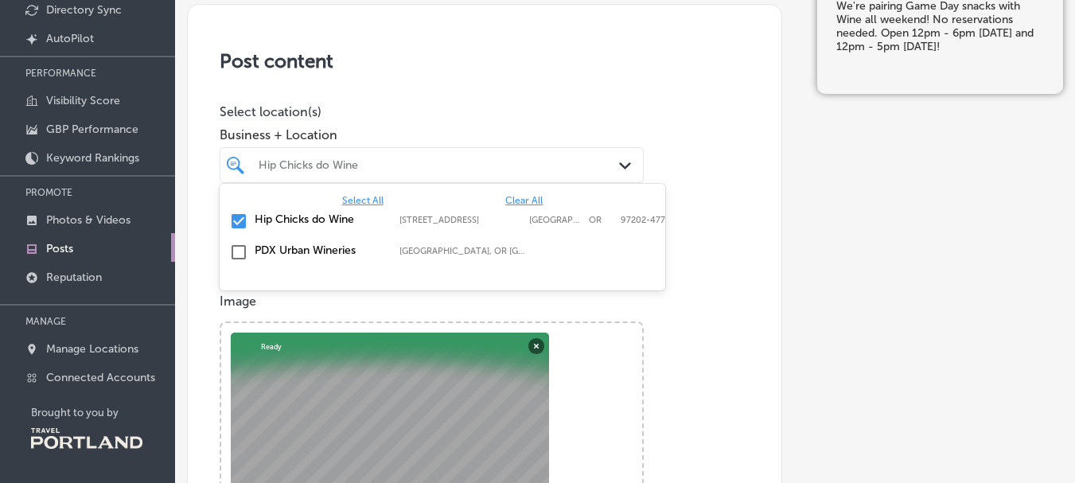
scroll to position [159, 0]
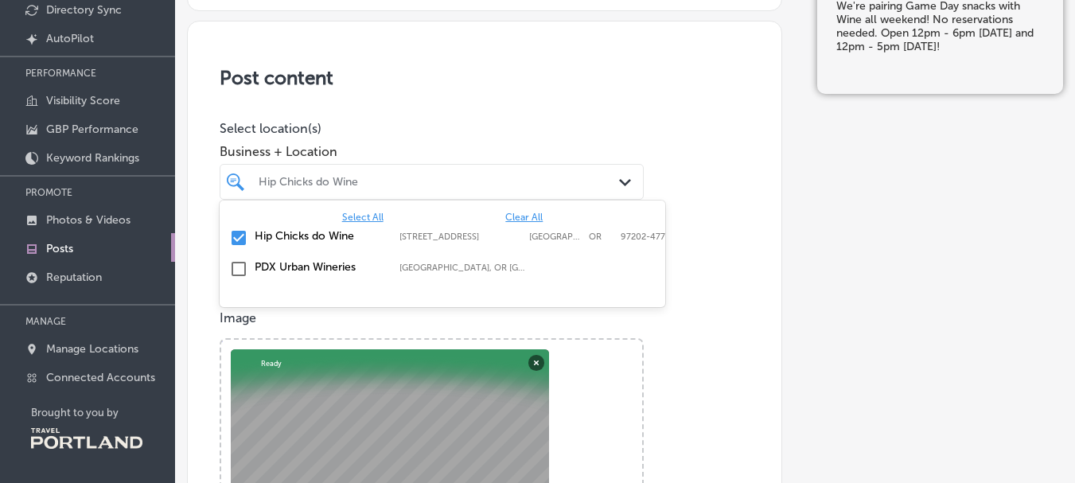
click at [710, 326] on div "Image Powered by PQINA Browse Or drag and drop a photo IMG_3317.jpg Abort Retry…" at bounding box center [485, 451] width 530 height 283
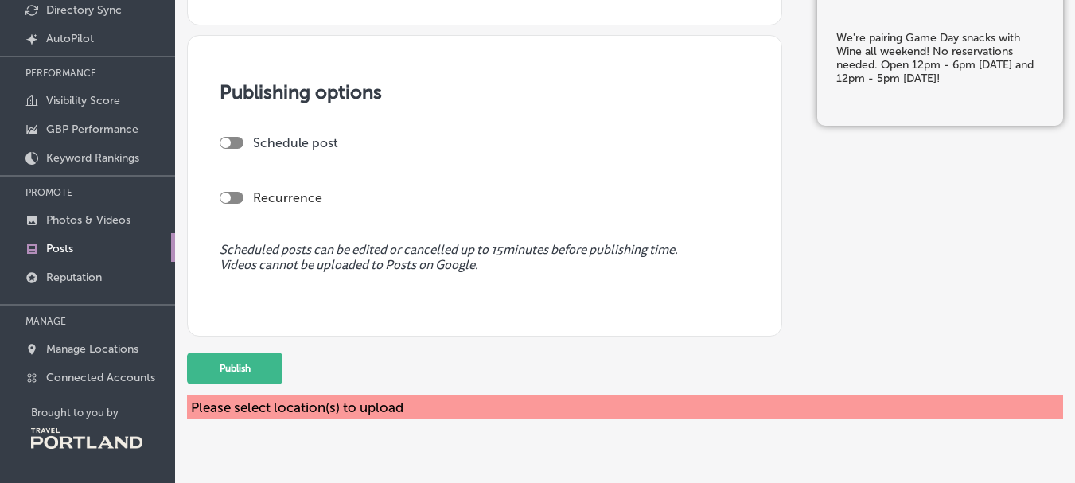
scroll to position [1179, 0]
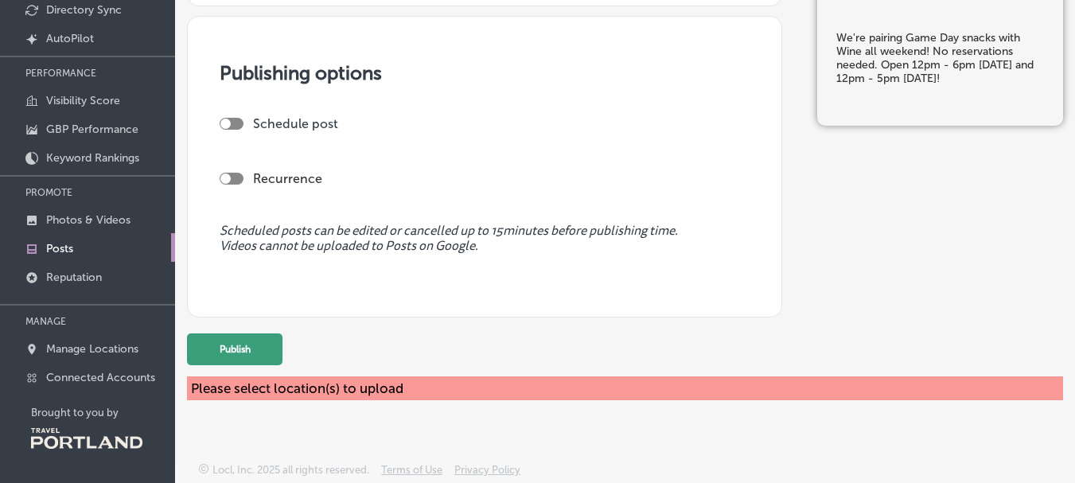
click at [217, 346] on button "Publish" at bounding box center [235, 350] width 96 height 32
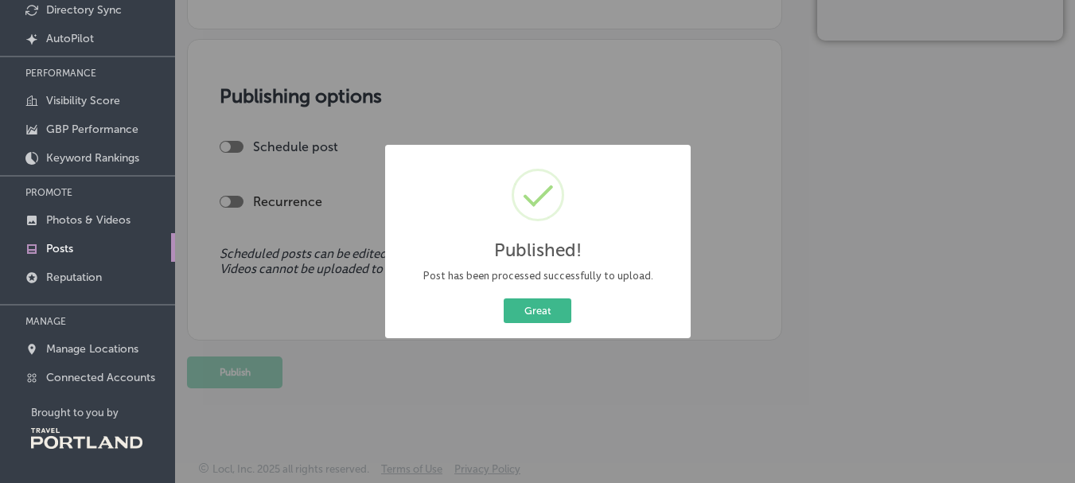
scroll to position [1155, 0]
click at [535, 306] on button "Great" at bounding box center [538, 311] width 68 height 25
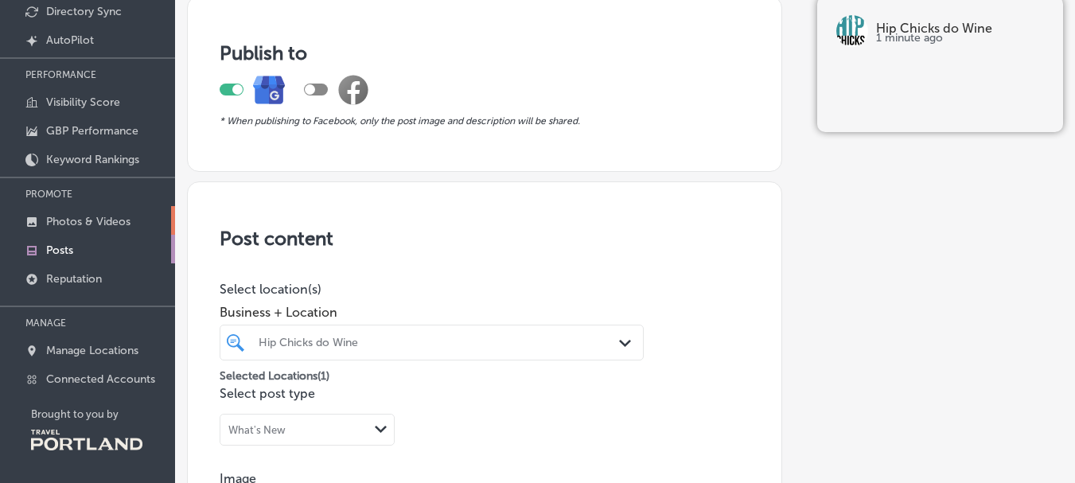
scroll to position [131, 0]
